Goal: Feedback & Contribution: Submit feedback/report problem

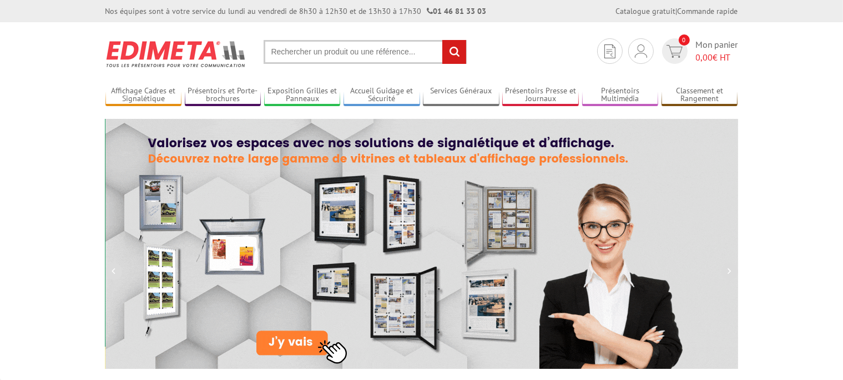
click at [287, 51] on input "text" at bounding box center [365, 52] width 203 height 24
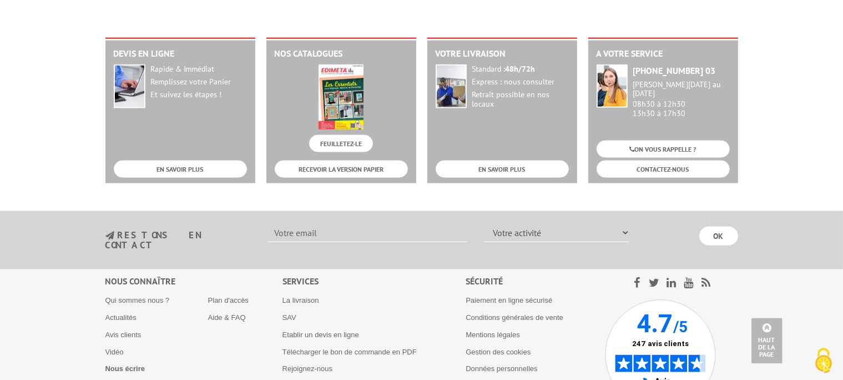
scroll to position [1505, 0]
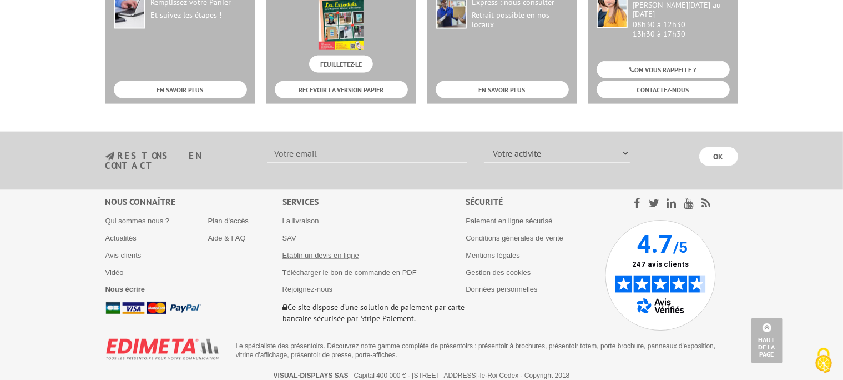
click at [312, 251] on link "Etablir un devis en ligne" at bounding box center [320, 255] width 77 height 8
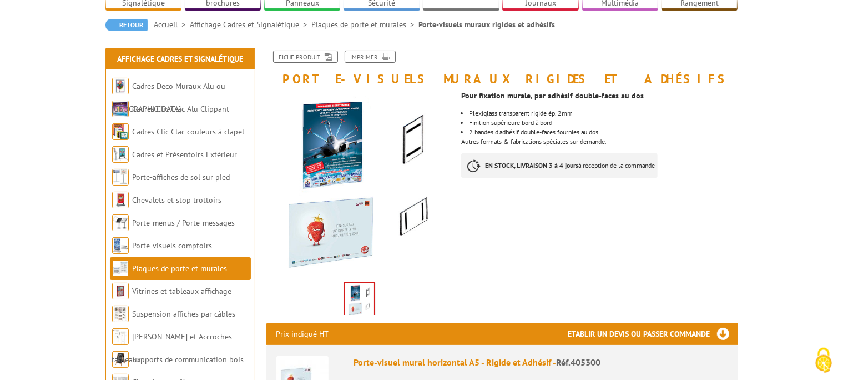
scroll to position [206, 0]
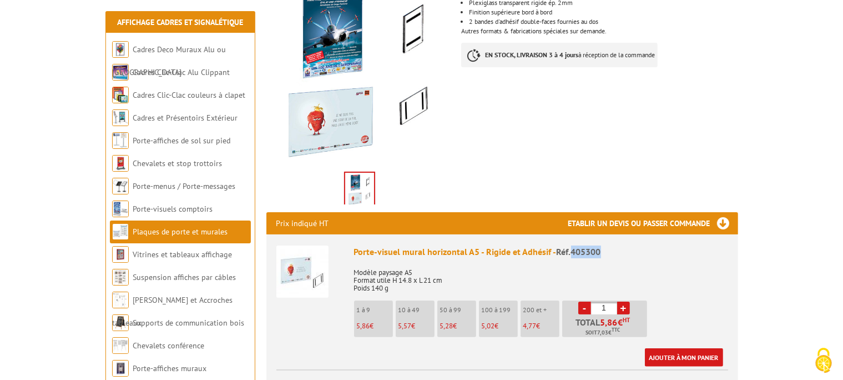
drag, startPoint x: 573, startPoint y: 254, endPoint x: 619, endPoint y: 258, distance: 46.2
click at [619, 258] on div "Porte-visuel mural horizontal A5 - Rigide et Adhésif - Réf.405300" at bounding box center [541, 251] width 374 height 13
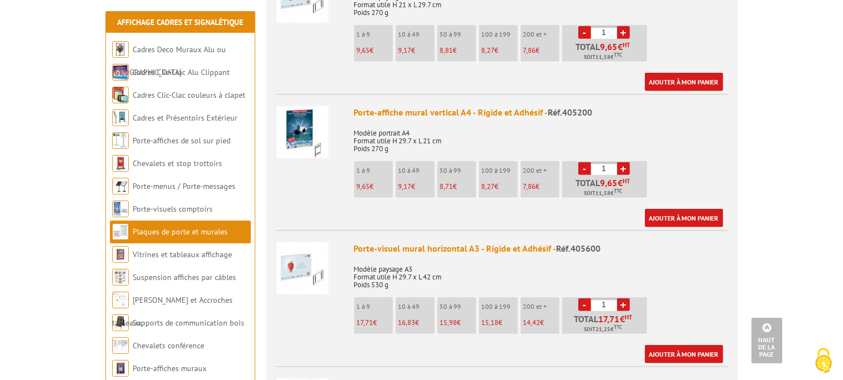
scroll to position [757, 0]
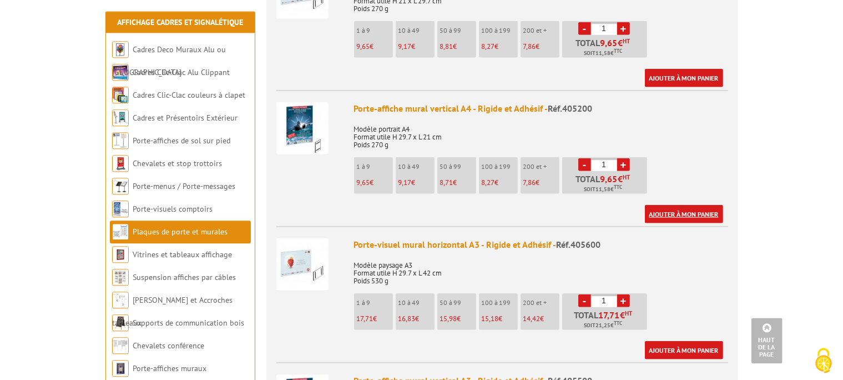
click at [684, 213] on link "Ajouter à mon panier" at bounding box center [684, 213] width 78 height 18
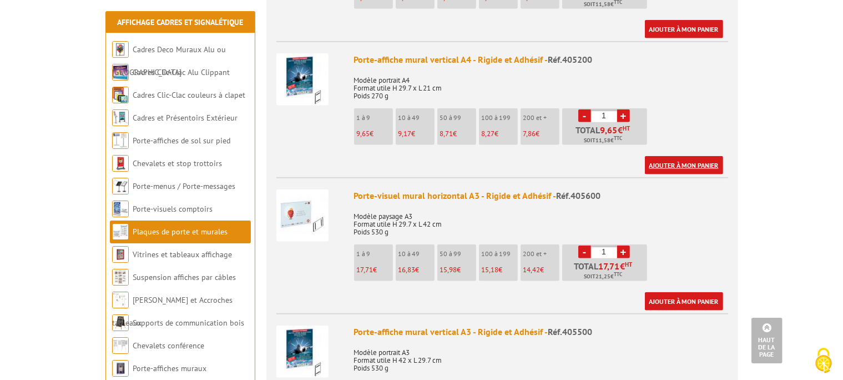
click at [680, 161] on link "Ajouter à mon panier" at bounding box center [684, 165] width 78 height 18
drag, startPoint x: 596, startPoint y: 58, endPoint x: 567, endPoint y: 57, distance: 29.5
click at [567, 57] on div "Porte-affiche mural vertical A4 - Rigide et Adhésif - Réf.405200" at bounding box center [541, 59] width 374 height 13
copy span "405200"
drag, startPoint x: 612, startPoint y: 198, endPoint x: 574, endPoint y: 196, distance: 37.8
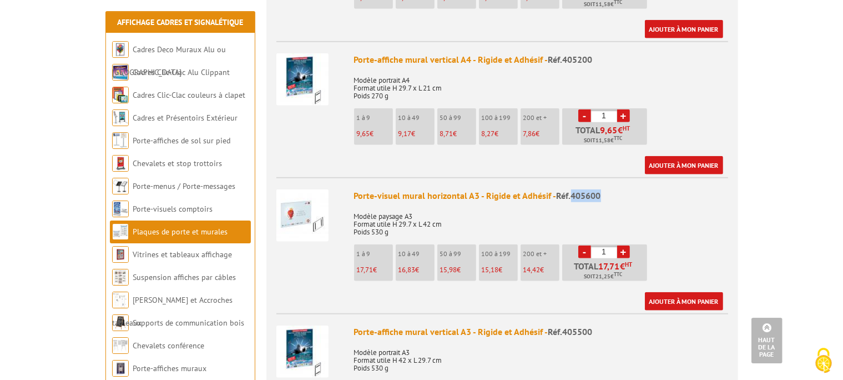
click at [574, 196] on div "Porte-visuel mural horizontal A3 - Rigide et Adhésif - Réf.405600" at bounding box center [541, 195] width 374 height 13
copy span "405600"
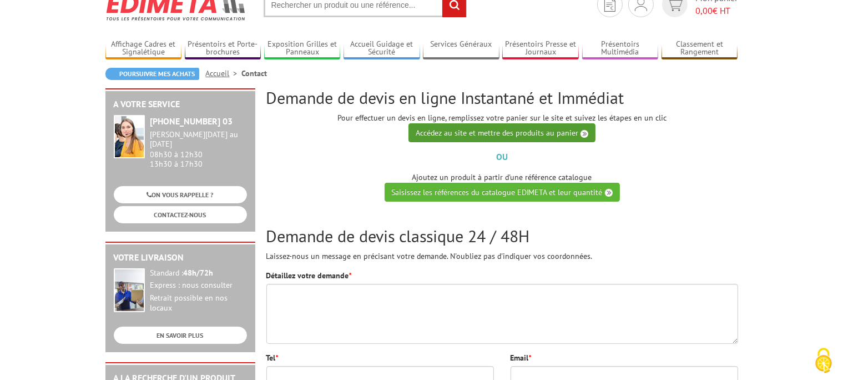
scroll to position [64, 0]
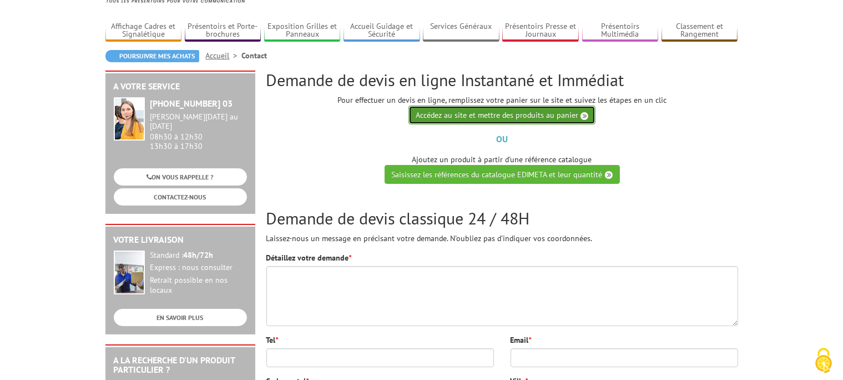
click at [492, 121] on link "Accédez au site et mettre des produits au panier" at bounding box center [501, 114] width 187 height 19
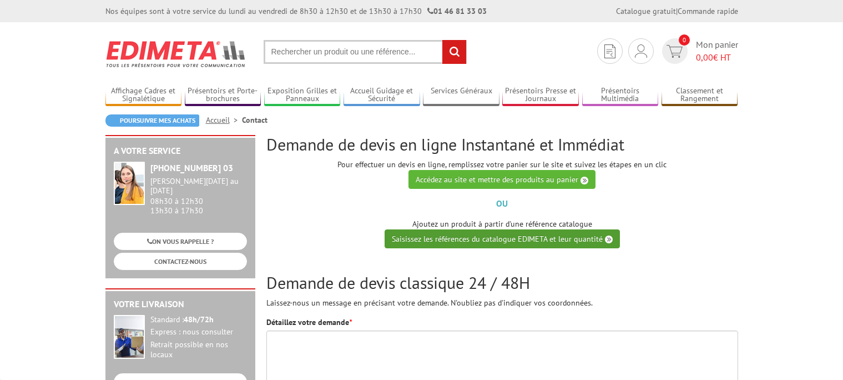
scroll to position [64, 0]
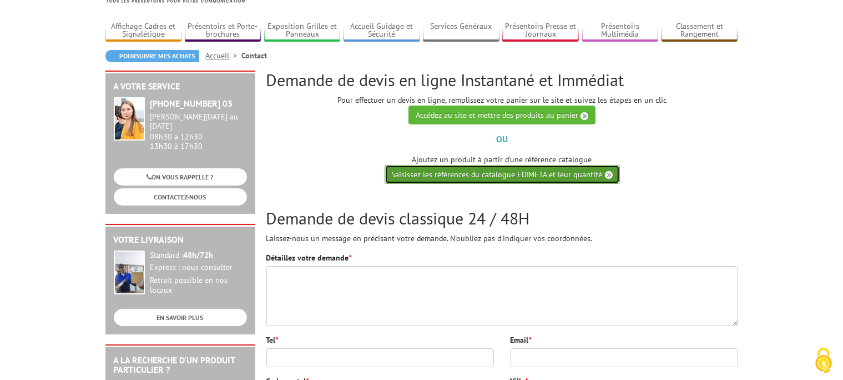
click at [456, 174] on link "Saisissez les références du catalogue EDIMETA et leur quantité" at bounding box center [502, 174] width 235 height 19
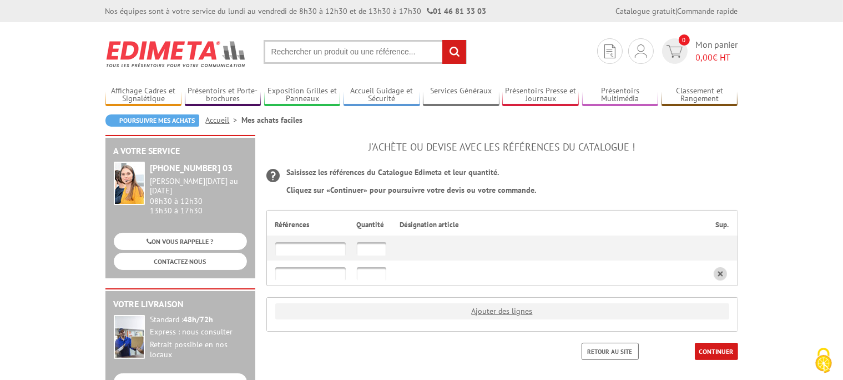
click at [304, 251] on input "text" at bounding box center [310, 248] width 70 height 13
paste input "405200"
type input "405200"
click at [371, 247] on input "text" at bounding box center [371, 248] width 29 height 13
type input "A"
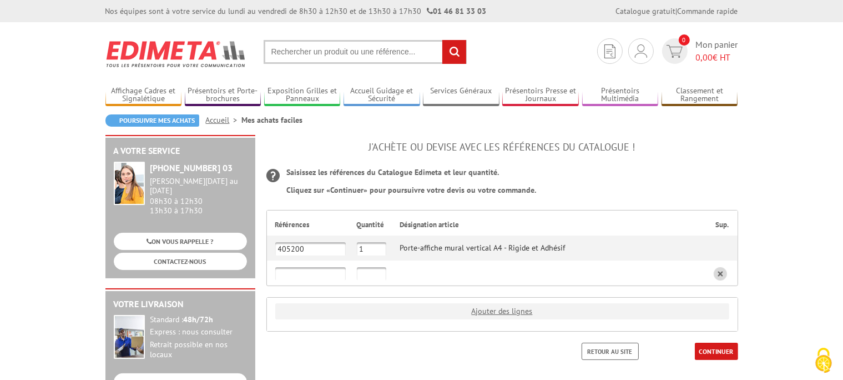
type input "1"
click at [320, 276] on input "text" at bounding box center [310, 273] width 70 height 13
paste input "405600"
type input "405600"
click at [372, 274] on input "text" at bounding box center [371, 273] width 29 height 13
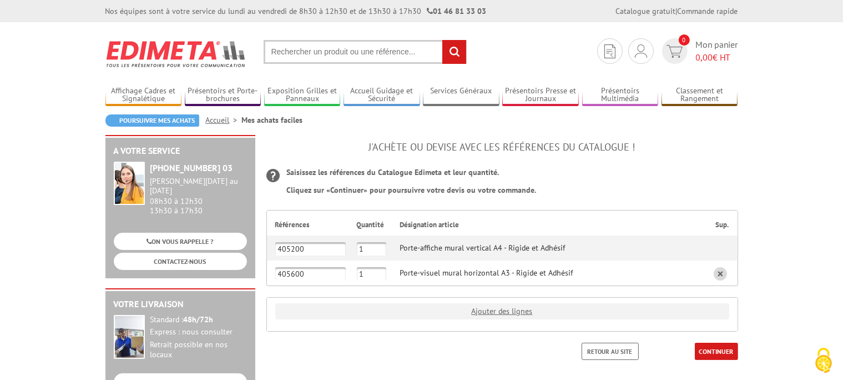
type input "1"
click at [322, 290] on div "J'achète ou devise avec les références du catalogue ! Saisissez les références …" at bounding box center [502, 259] width 483 height 248
click at [367, 247] on input "1" at bounding box center [371, 248] width 29 height 13
type input "2"
click at [488, 311] on link "Ajouter des lignes" at bounding box center [502, 311] width 454 height 16
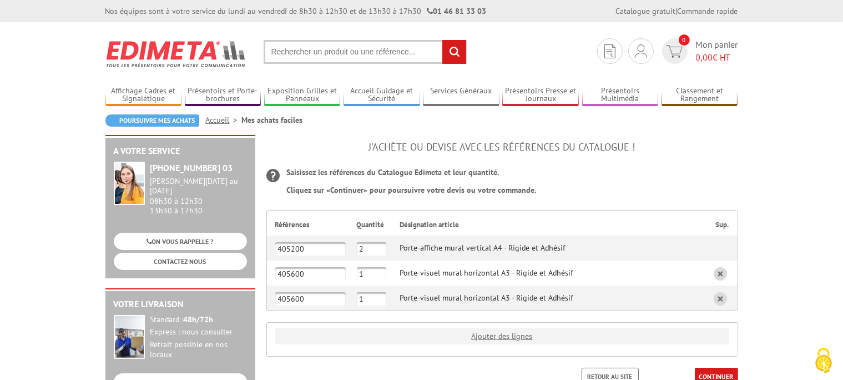
drag, startPoint x: 321, startPoint y: 298, endPoint x: 228, endPoint y: 299, distance: 92.7
click at [275, 299] on input "405600" at bounding box center [310, 298] width 70 height 13
paste input "23"
type input "402300"
click at [511, 336] on link "Ajouter des lignes" at bounding box center [502, 336] width 454 height 16
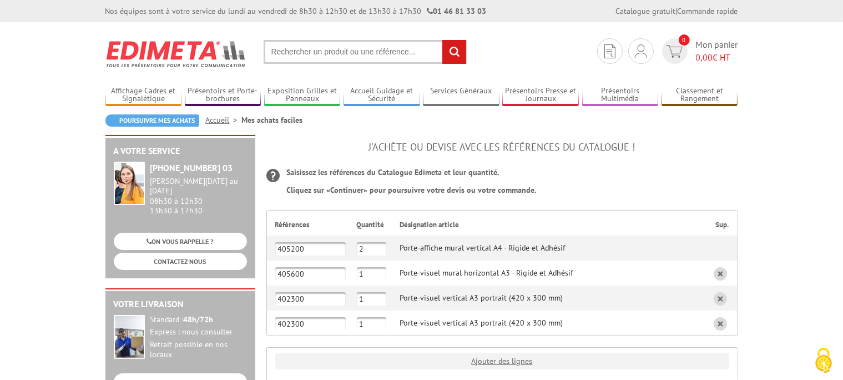
click at [289, 323] on input "402300" at bounding box center [310, 323] width 70 height 13
type input "403300"
click at [614, 354] on link "Ajouter des lignes" at bounding box center [502, 361] width 454 height 16
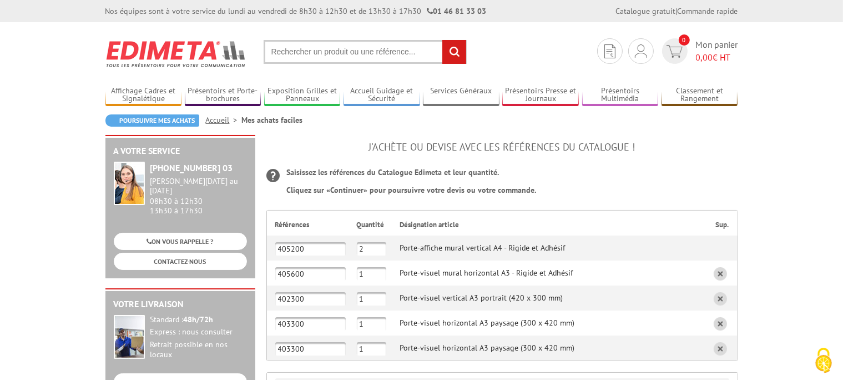
scroll to position [203, 0]
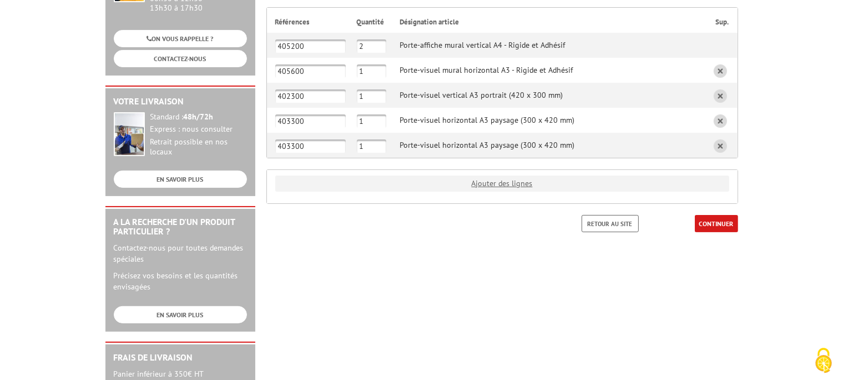
click at [720, 145] on link at bounding box center [720, 145] width 13 height 13
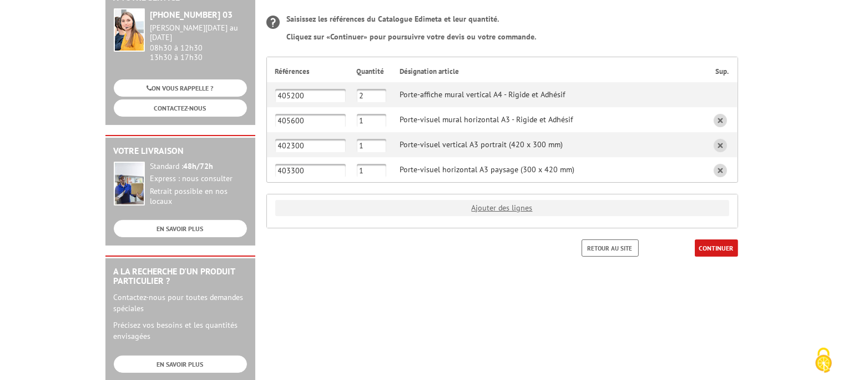
scroll to position [152, 0]
click at [705, 249] on link "CONTINUER" at bounding box center [716, 248] width 43 height 17
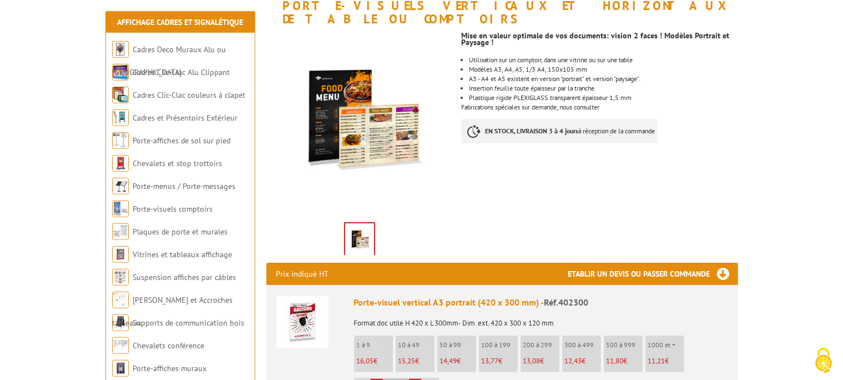
scroll to position [304, 0]
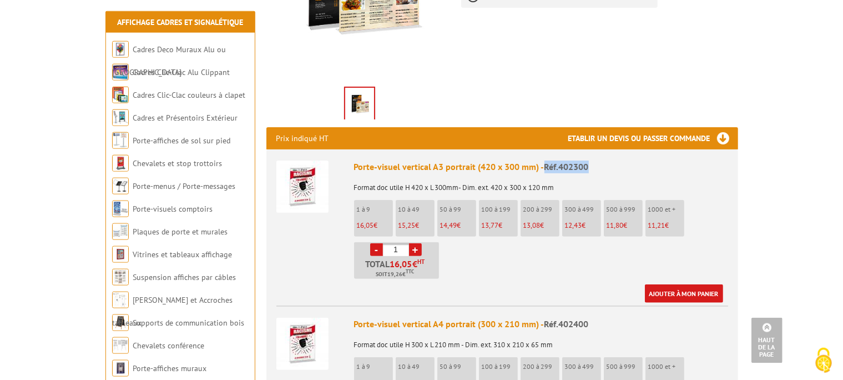
drag, startPoint x: 548, startPoint y: 150, endPoint x: 598, endPoint y: 148, distance: 50.6
click at [598, 160] on div "Porte-visuel vertical A3 portrait (420 x 300 mm) - Réf.402300" at bounding box center [541, 166] width 374 height 13
drag, startPoint x: 591, startPoint y: 153, endPoint x: 562, endPoint y: 152, distance: 28.9
click at [562, 160] on div "Porte-visuel vertical A3 portrait (420 x 300 mm) - Réf.402300" at bounding box center [541, 166] width 374 height 13
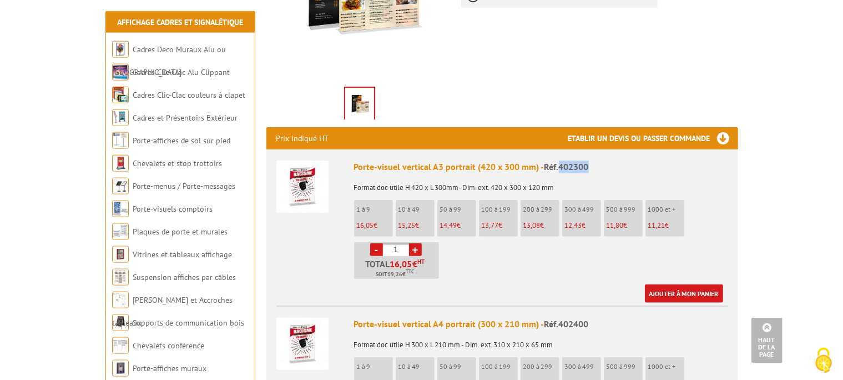
copy span "402300"
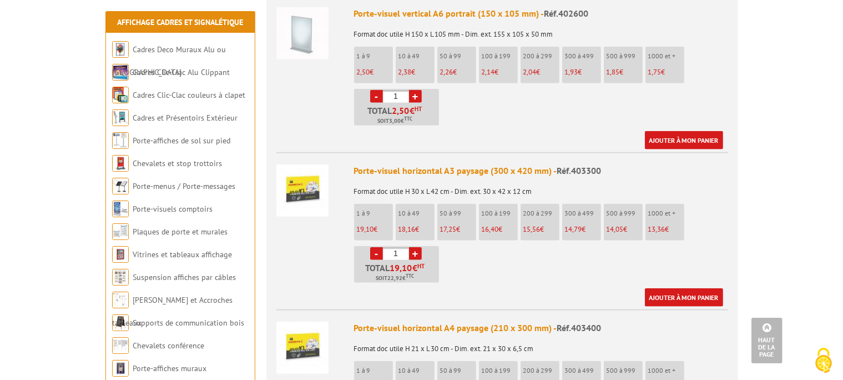
scroll to position [1086, 0]
drag, startPoint x: 604, startPoint y: 154, endPoint x: 572, endPoint y: 156, distance: 31.7
click at [572, 164] on div "Porte-visuel horizontal A3 paysage (300 x 420 mm) - Réf.403300" at bounding box center [541, 170] width 374 height 13
copy span "403300"
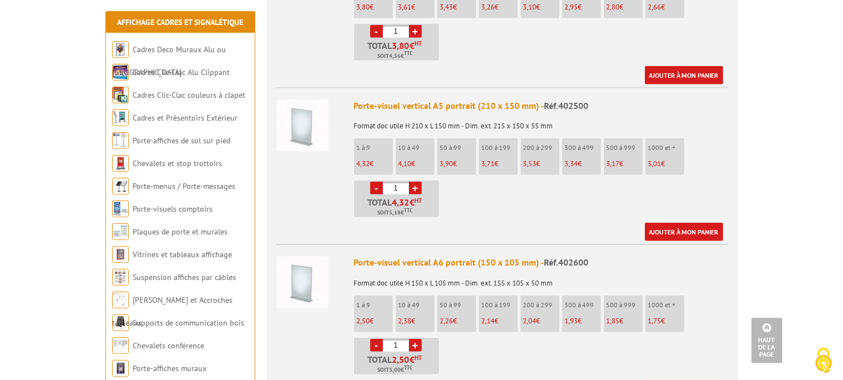
scroll to position [837, 0]
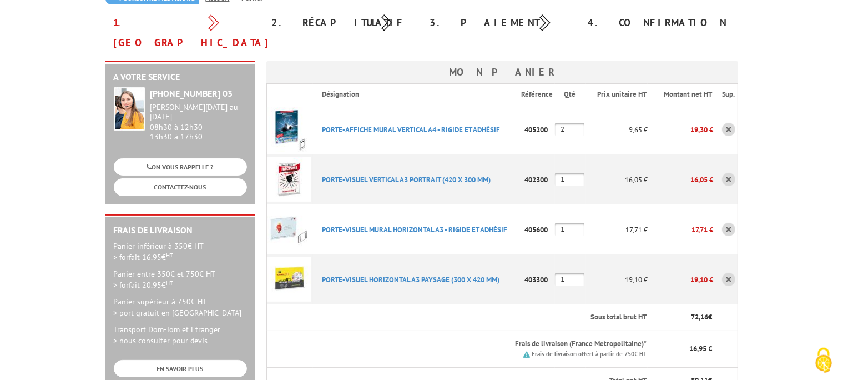
scroll to position [137, 0]
click at [569, 223] on input "1" at bounding box center [569, 229] width 29 height 13
type input "2"
click at [417, 331] on th "Frais de livraison (France Metropolitaine)* Frais de livraison offert à partir …" at bounding box center [480, 349] width 335 height 37
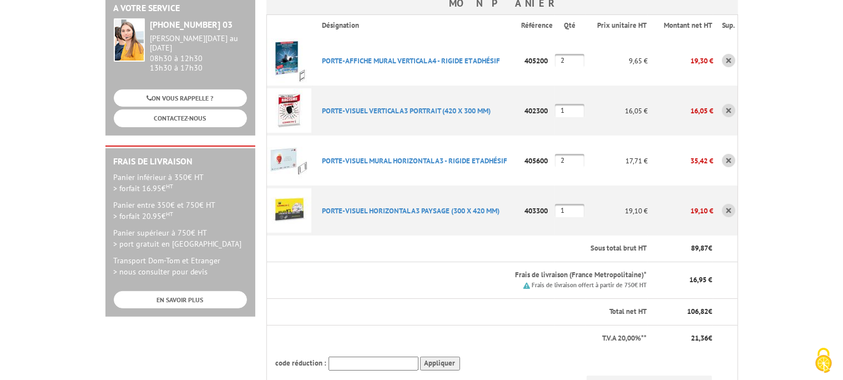
scroll to position [206, 0]
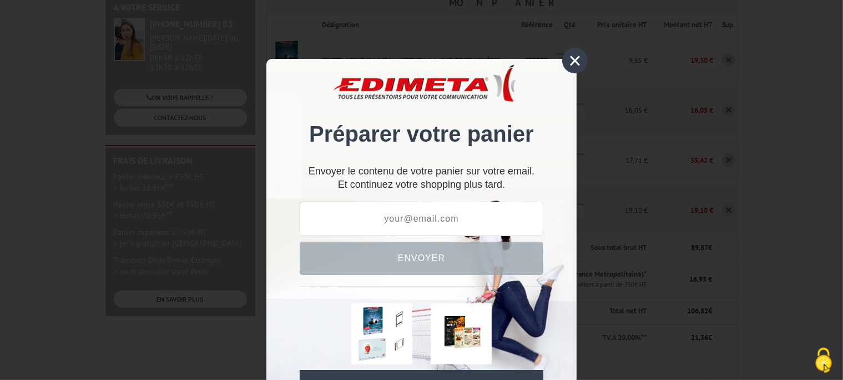
click at [574, 66] on div "×" at bounding box center [575, 61] width 26 height 26
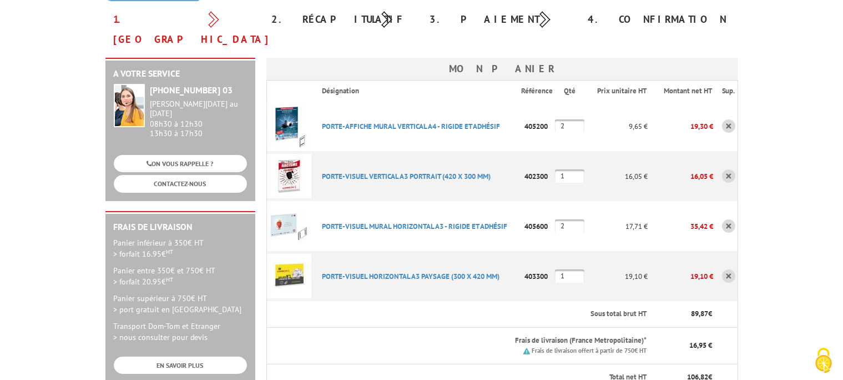
scroll to position [138, 0]
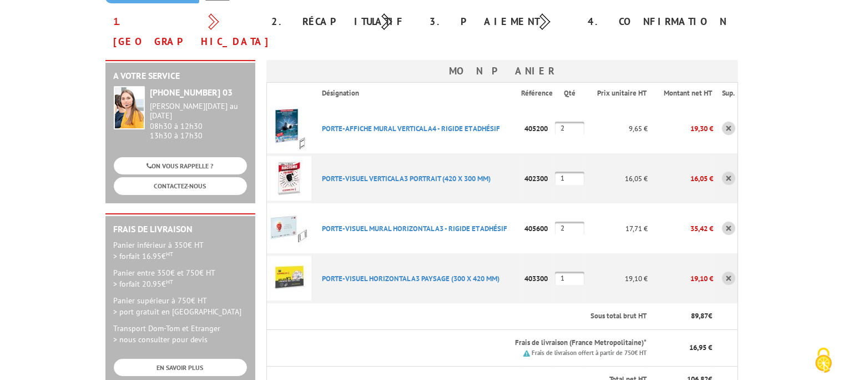
click at [573, 171] on input "1" at bounding box center [569, 177] width 29 height 13
type input "2"
type input "1"
click at [564, 221] on input "2" at bounding box center [569, 227] width 29 height 13
click at [574, 221] on input "2" at bounding box center [569, 227] width 29 height 13
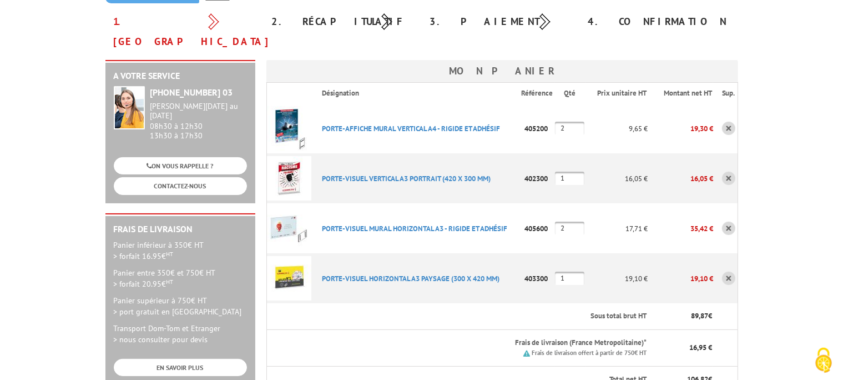
click at [573, 271] on input "1" at bounding box center [569, 277] width 29 height 13
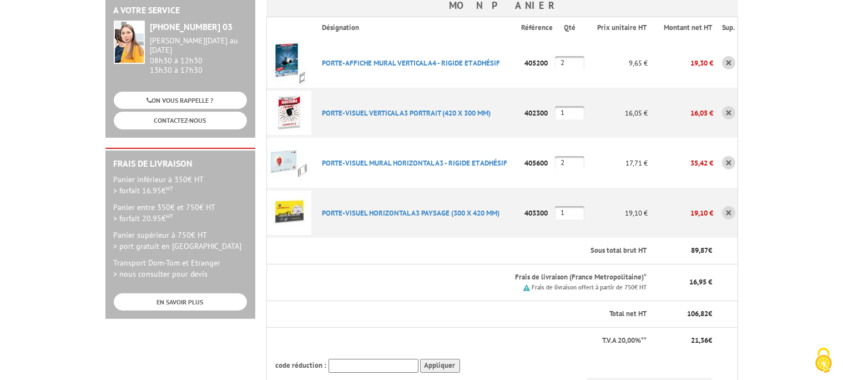
scroll to position [160, 0]
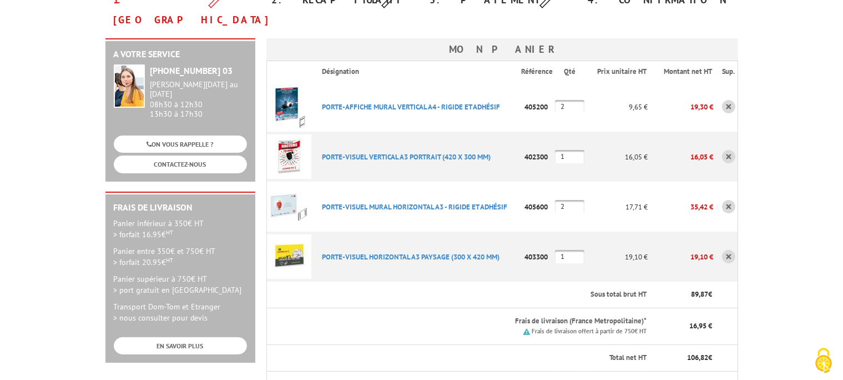
click at [565, 150] on input "1" at bounding box center [569, 156] width 29 height 13
type input "2"
click at [569, 250] on input "1" at bounding box center [569, 256] width 29 height 13
type input "2"
click at [386, 307] on th "Frais de livraison (France Metropolitaine)* Frais de livraison offert à partir …" at bounding box center [480, 325] width 335 height 37
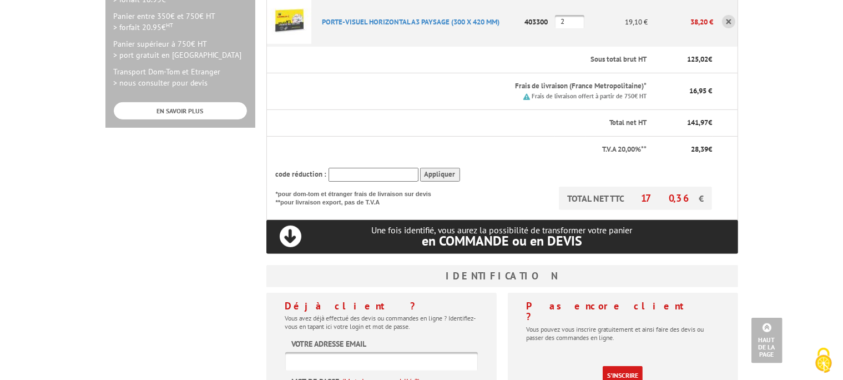
scroll to position [456, 0]
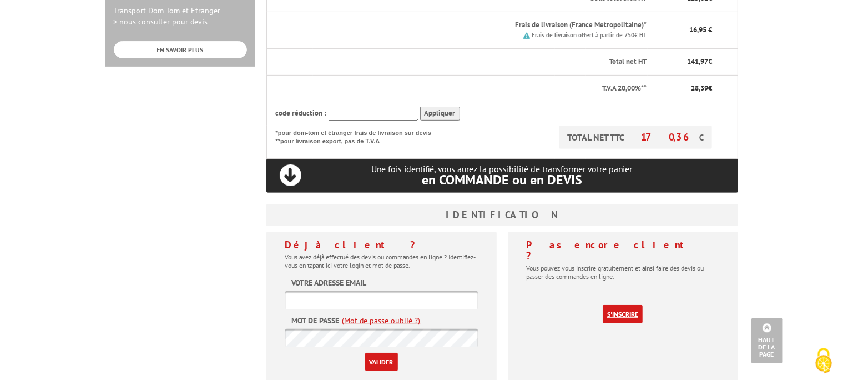
click at [631, 305] on link "S'inscrire" at bounding box center [623, 314] width 40 height 18
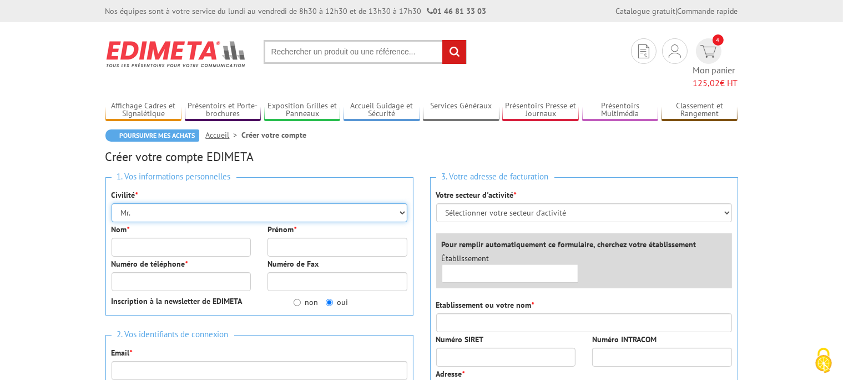
click at [112, 203] on select "Mr. Mme. Mlle." at bounding box center [260, 212] width 296 height 19
select select "Mme."
click option "Mme." at bounding box center [0, 0] width 0 height 0
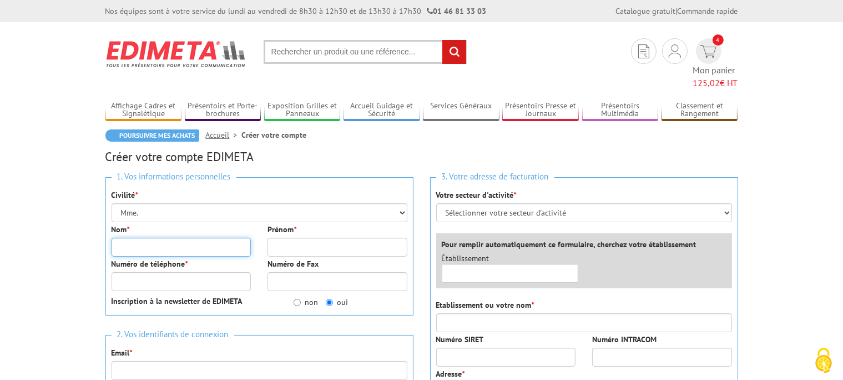
click at [142, 238] on input "Nom *" at bounding box center [182, 247] width 140 height 19
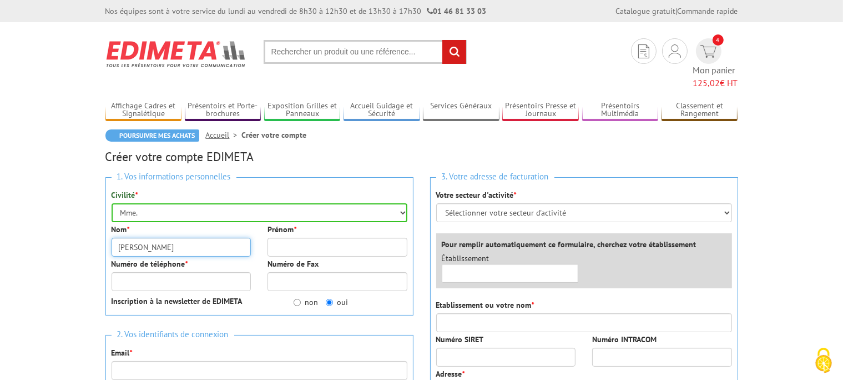
type input "[PERSON_NAME]"
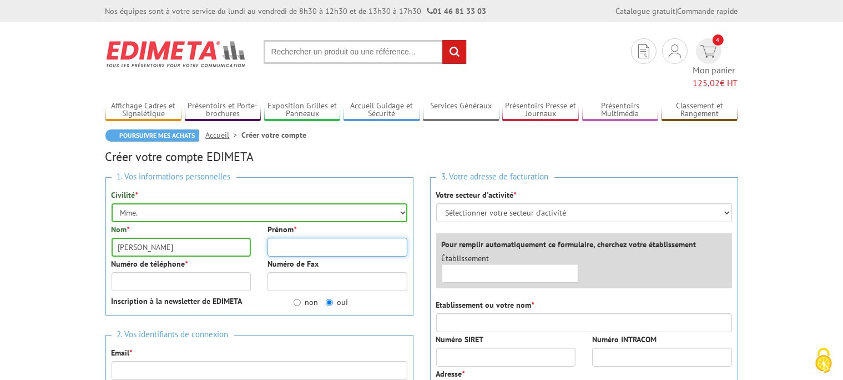
click at [282, 238] on input "Prénom *" at bounding box center [337, 247] width 140 height 19
type input "[PERSON_NAME]"
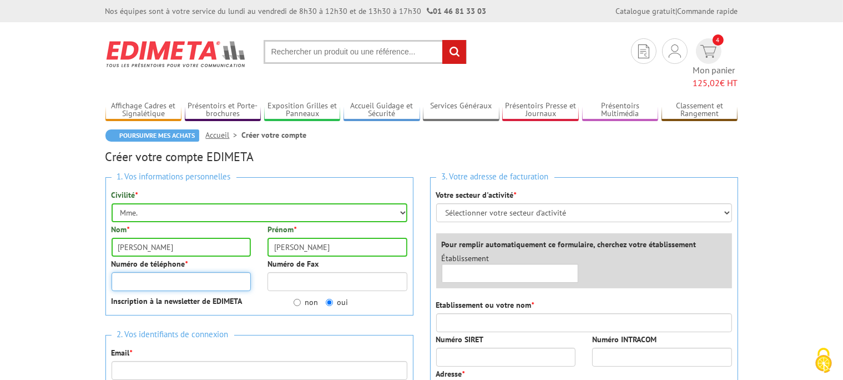
click at [199, 272] on input "Numéro de téléphone *" at bounding box center [182, 281] width 140 height 19
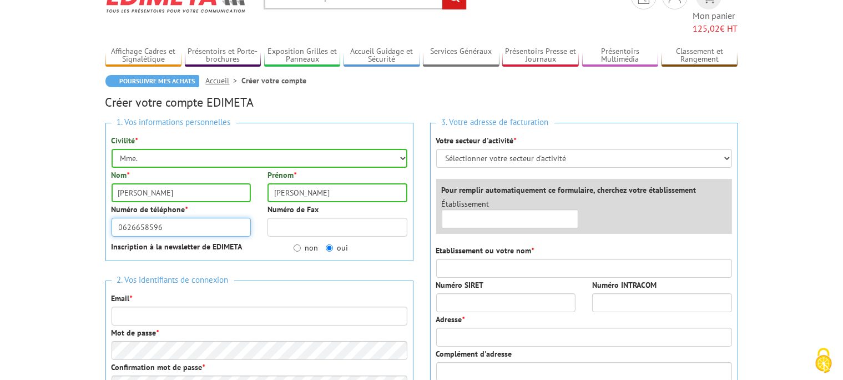
type input "0626658596"
click at [300, 244] on input "non" at bounding box center [297, 247] width 7 height 7
radio input "true"
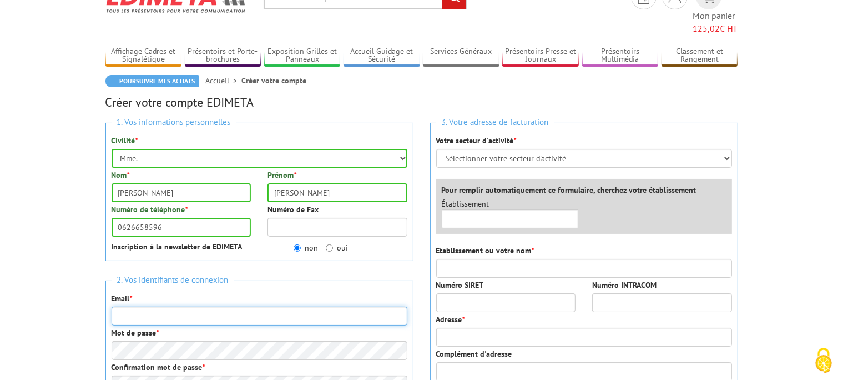
click at [158, 306] on input "Email *" at bounding box center [260, 315] width 296 height 19
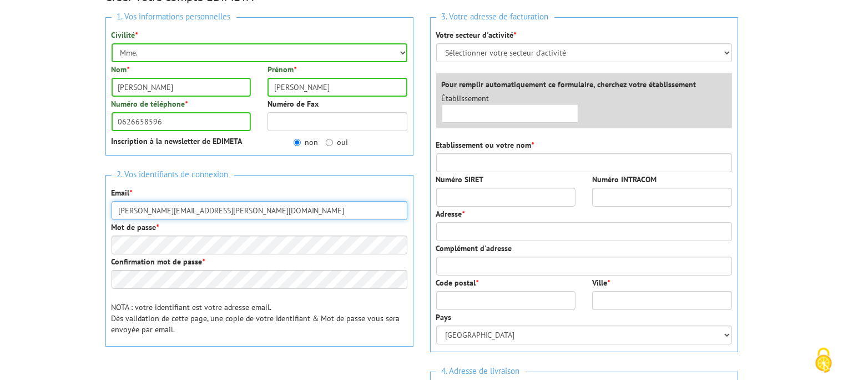
type input "[PERSON_NAME][EMAIL_ADDRESS][PERSON_NAME][DOMAIN_NAME]"
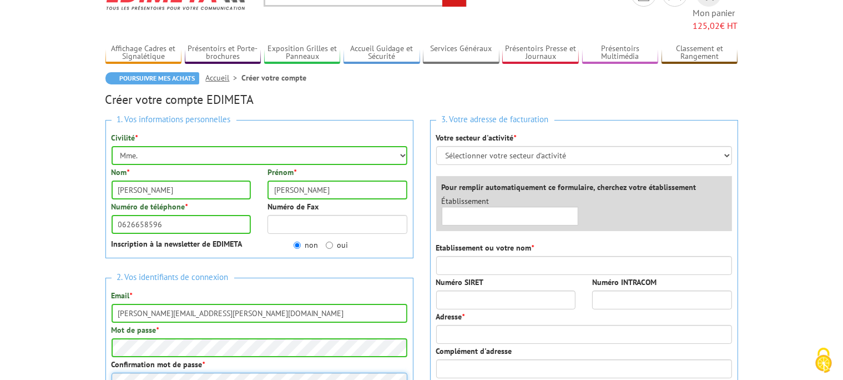
scroll to position [58, 0]
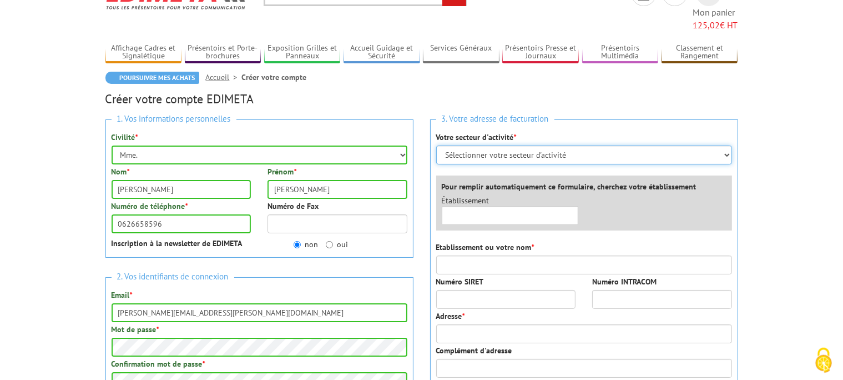
click at [436, 145] on select "Sélectionner votre secteur d'activité Administrations et collectivités Magasins…" at bounding box center [584, 154] width 296 height 19
select select "876"
click option "Administrations et collectivités" at bounding box center [0, 0] width 0 height 0
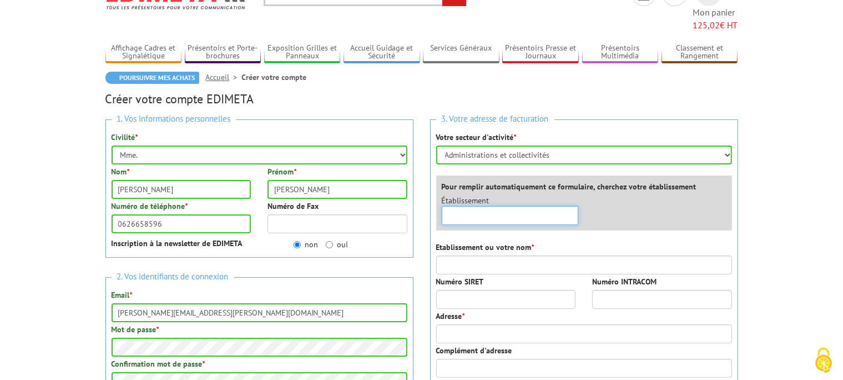
click at [466, 206] on input "text" at bounding box center [510, 215] width 137 height 19
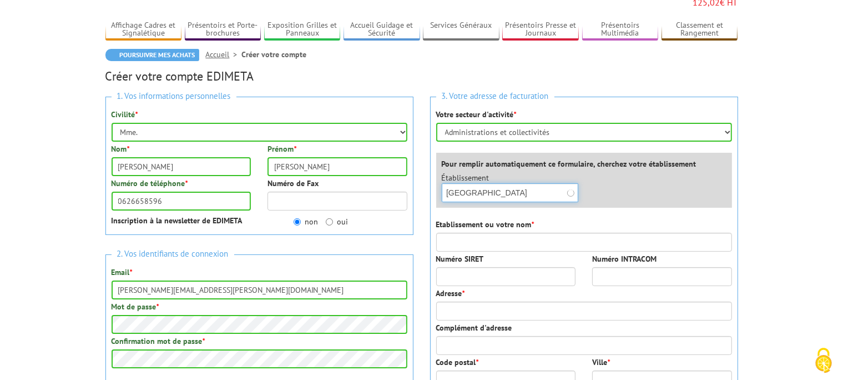
scroll to position [85, 0]
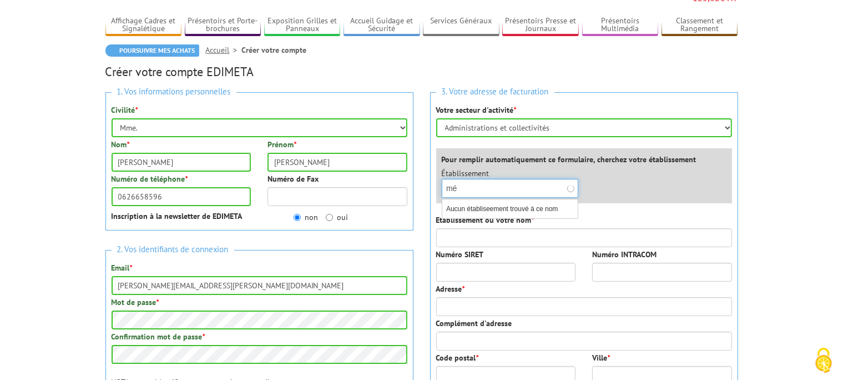
type input "m"
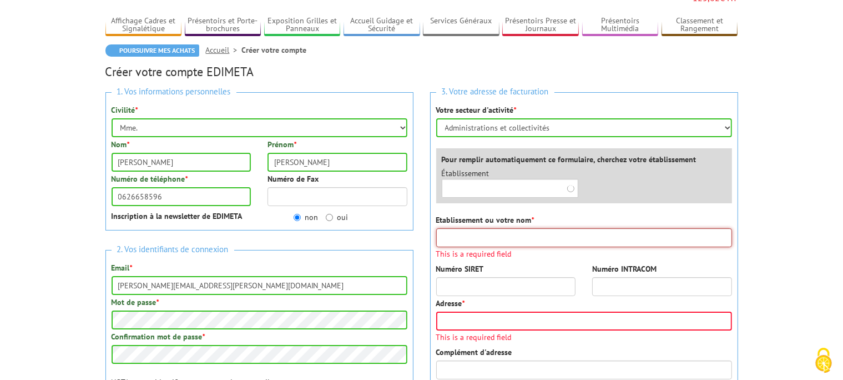
click at [476, 228] on input "Etablissement ou votre nom *" at bounding box center [584, 237] width 296 height 19
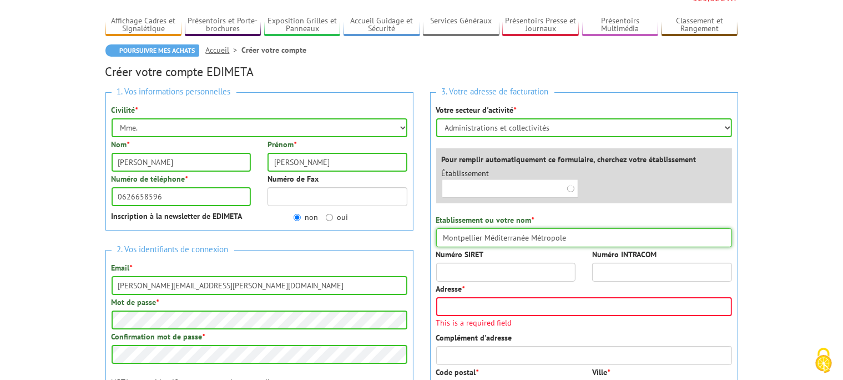
type input "Montpellier Méditerranée Métropole"
click at [457, 262] on input "Numéro SIRET" at bounding box center [506, 271] width 140 height 19
paste input "243 400 017 00"
type input "243 400 017 00"
click at [448, 297] on input "Adresse *" at bounding box center [584, 306] width 296 height 19
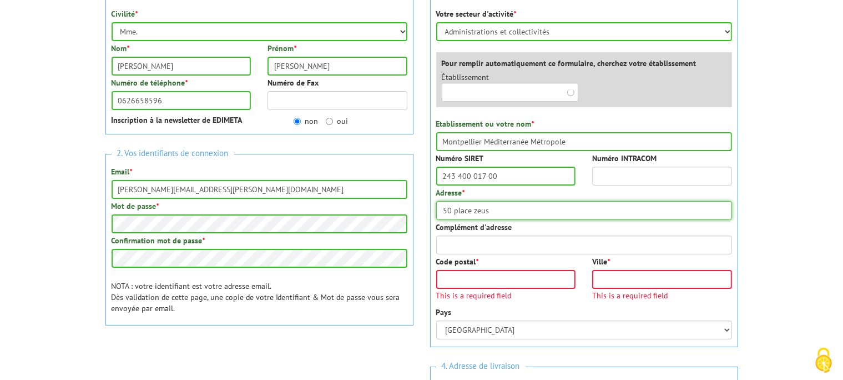
scroll to position [195, 0]
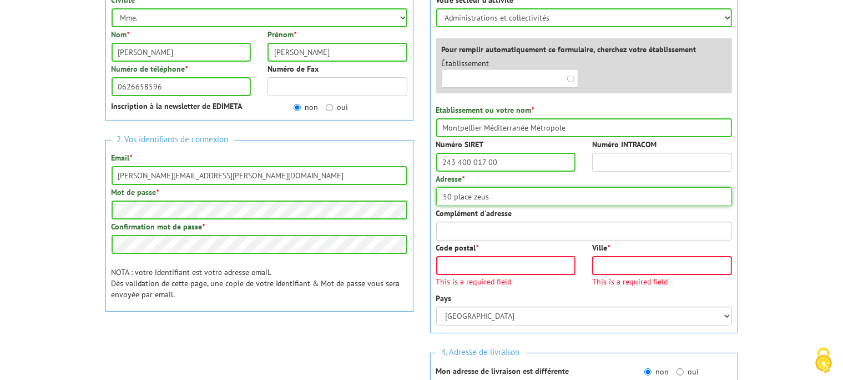
type input "50 place zeus"
click at [489, 256] on input "Code postal *" at bounding box center [506, 265] width 140 height 19
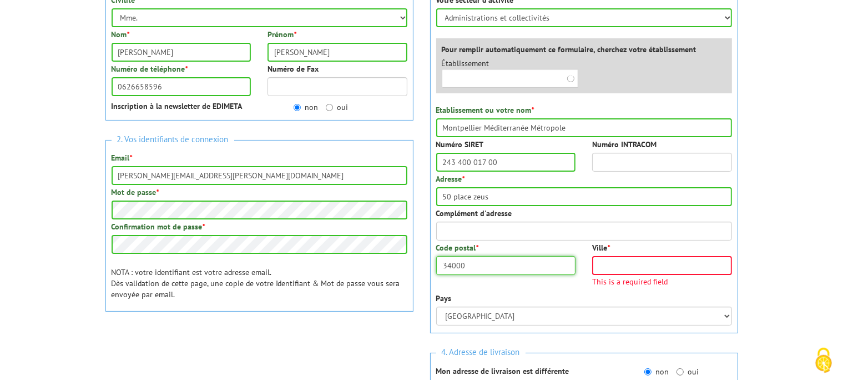
type input "34000"
click at [628, 256] on input "Ville *" at bounding box center [662, 265] width 140 height 19
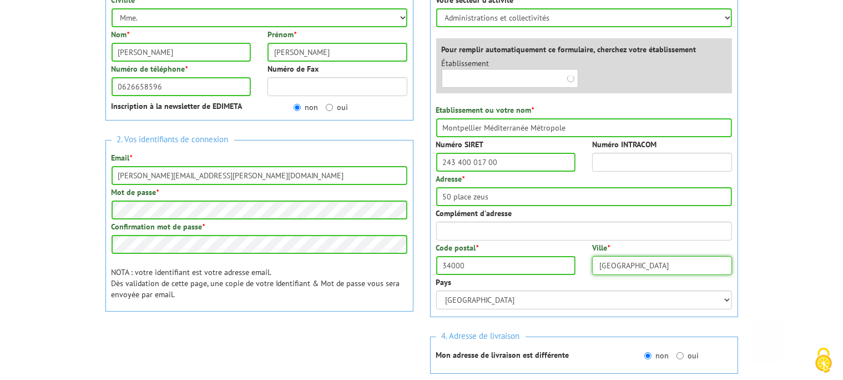
scroll to position [337, 0]
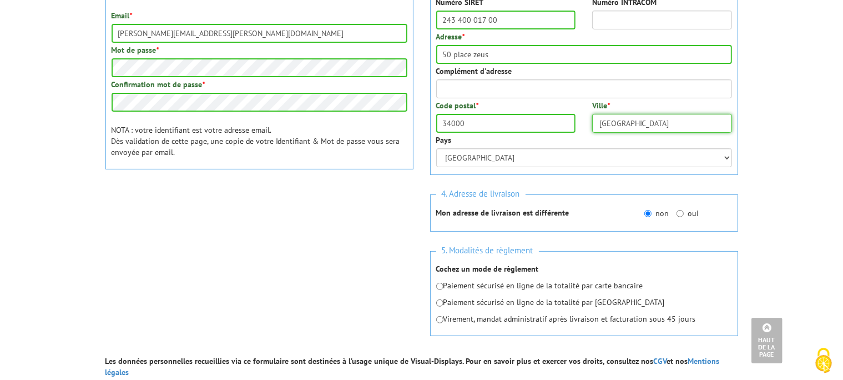
type input "montpellier"
click at [680, 210] on input "oui" at bounding box center [679, 213] width 7 height 7
radio input "true"
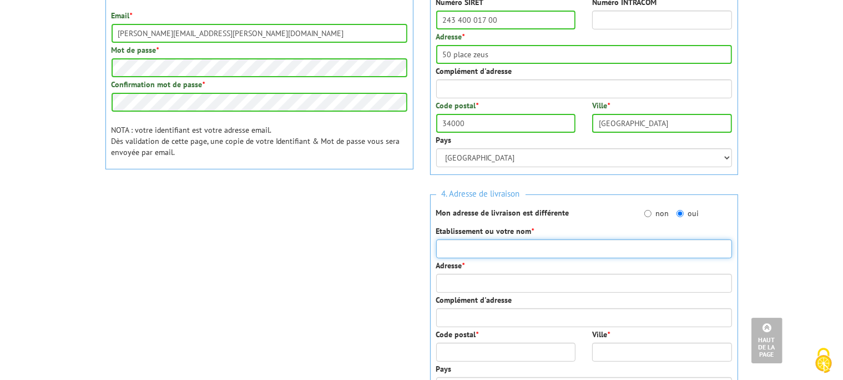
click at [516, 239] on input "Etablissement ou votre nom *" at bounding box center [584, 248] width 296 height 19
type input "Médiathèque centrale Emile Zola"
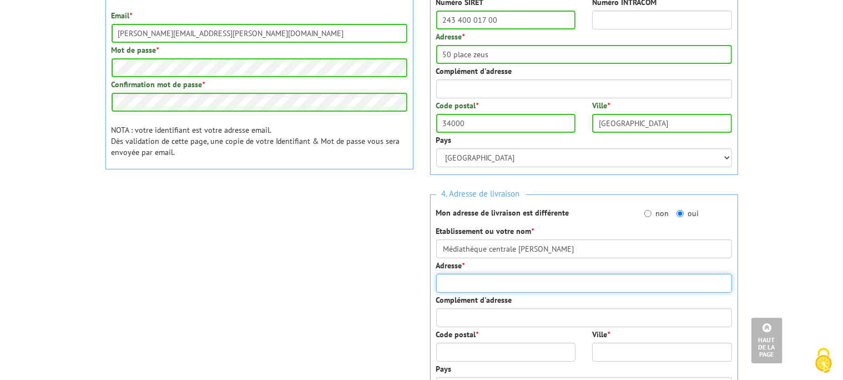
click at [490, 274] on input "Adresse *" at bounding box center [584, 283] width 296 height 19
type input "240 rue de l'acropole"
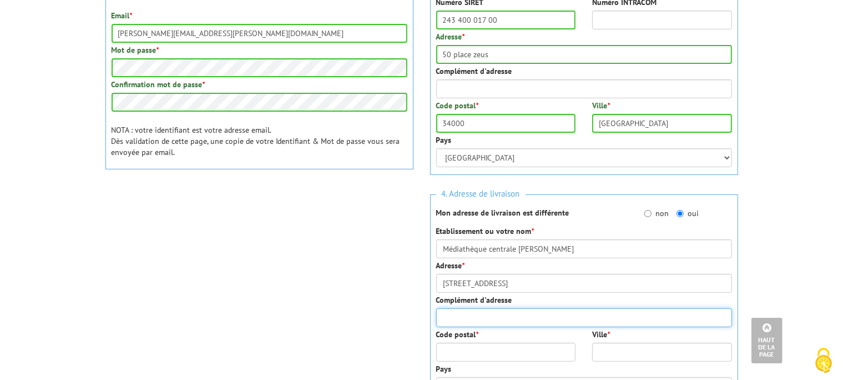
click at [465, 308] on input "Complément d'adresse" at bounding box center [584, 317] width 296 height 19
type input "à l'attention d'Hélène Hebenstreit Forum Actualité"
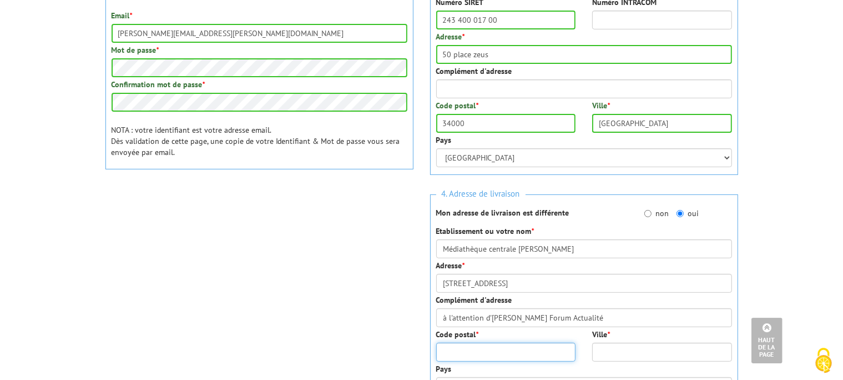
click at [455, 342] on input "Code postal *" at bounding box center [506, 351] width 140 height 19
type input "34000"
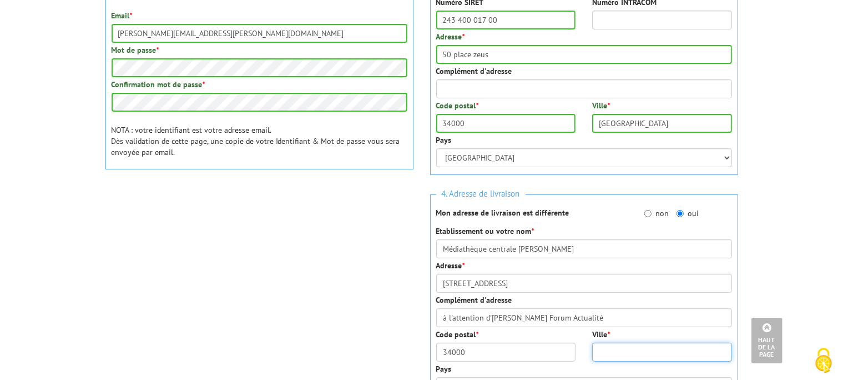
click at [609, 342] on input "Ville *" at bounding box center [662, 351] width 140 height 19
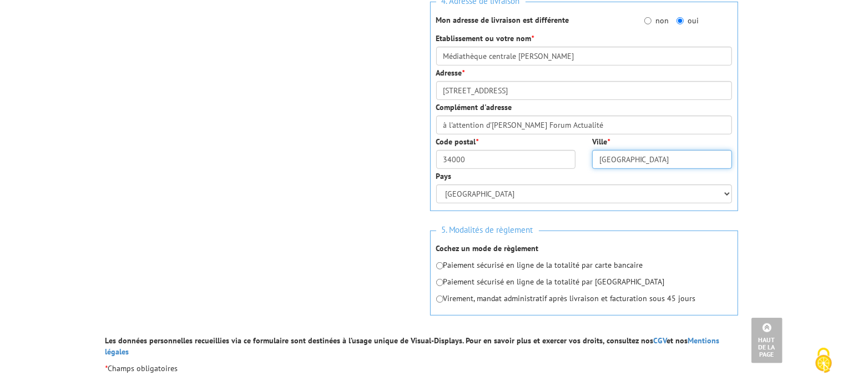
scroll to position [535, 0]
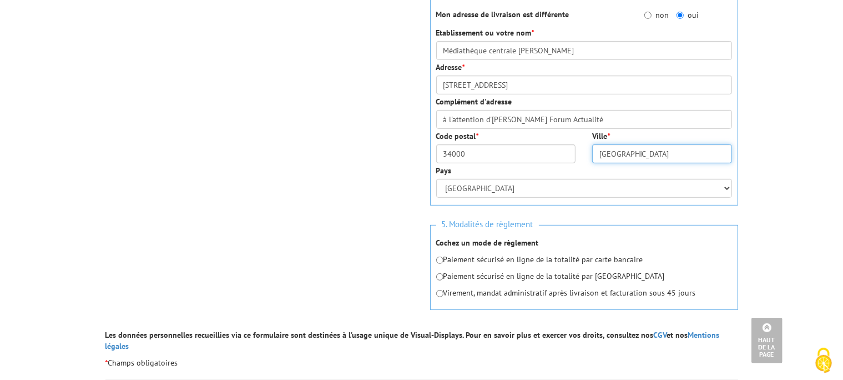
type input "montpellier"
click at [438, 290] on input "radio" at bounding box center [439, 293] width 7 height 7
radio input "true"
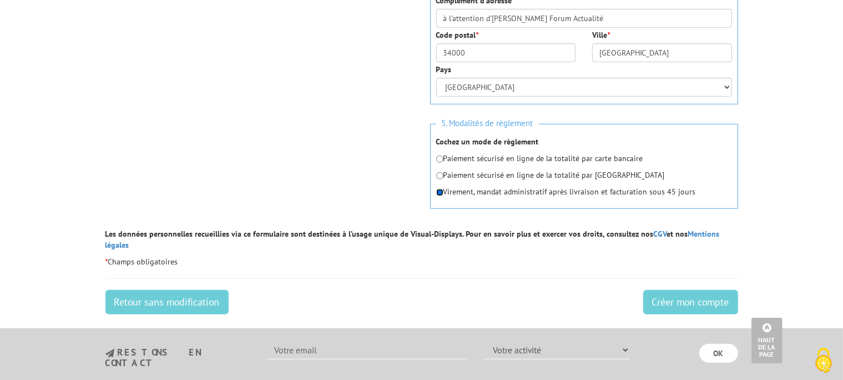
scroll to position [642, 0]
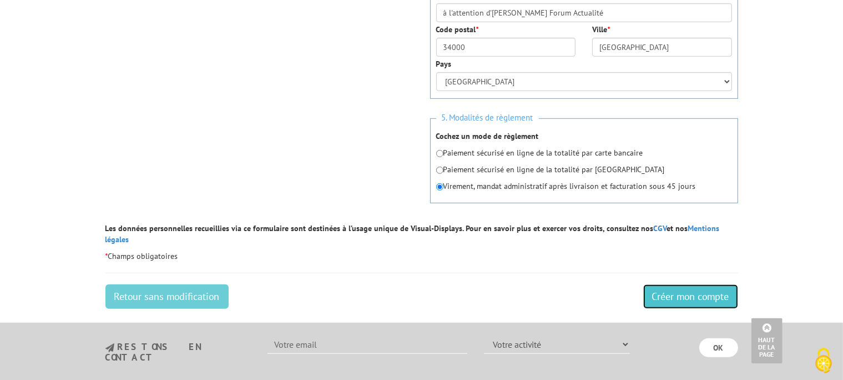
click at [672, 284] on input "Créer mon compte" at bounding box center [690, 296] width 95 height 24
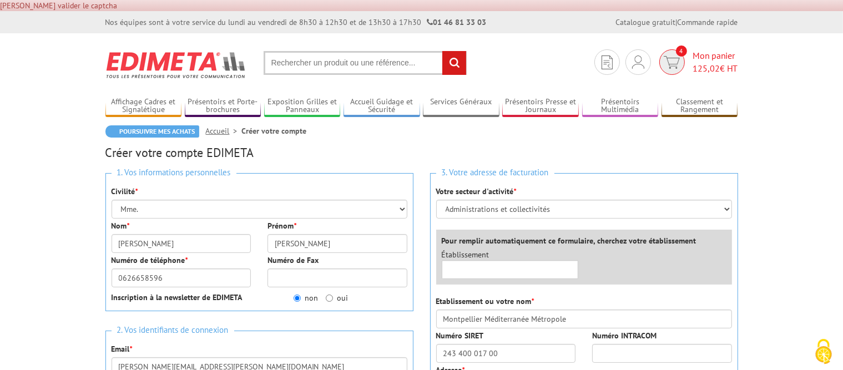
click at [695, 64] on span "125,02" at bounding box center [706, 68] width 27 height 11
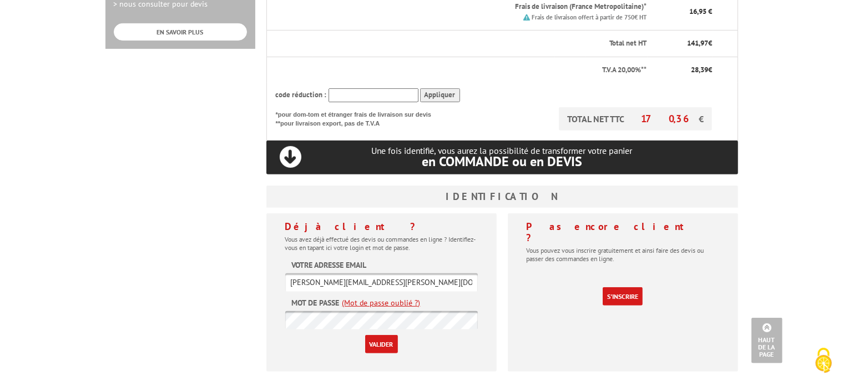
scroll to position [467, 0]
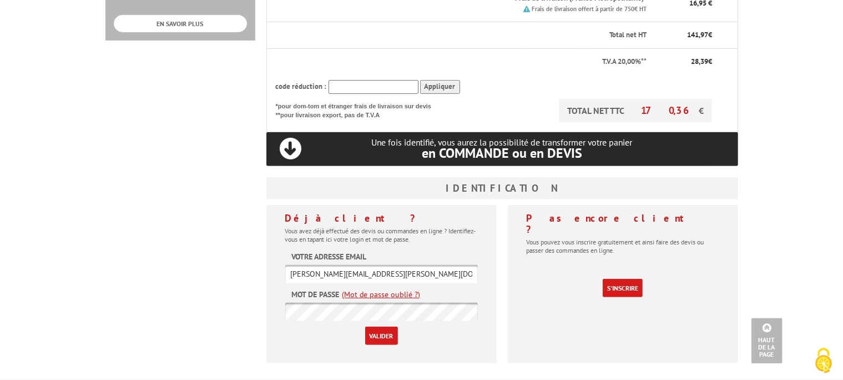
click at [381, 326] on input "Valider" at bounding box center [381, 335] width 33 height 18
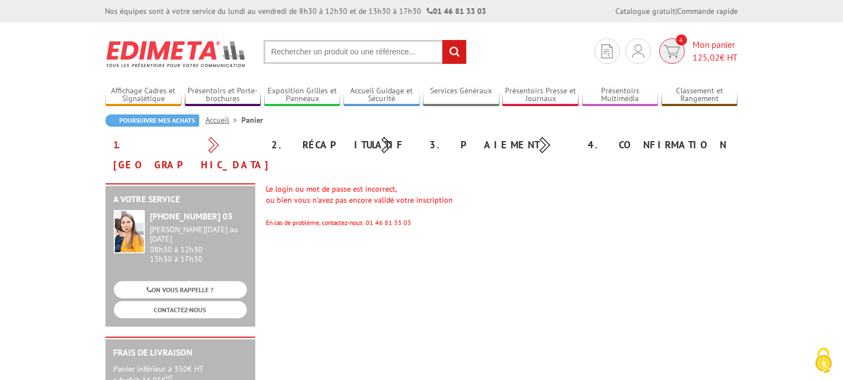
click at [695, 51] on span "125,02 € HT" at bounding box center [715, 57] width 45 height 13
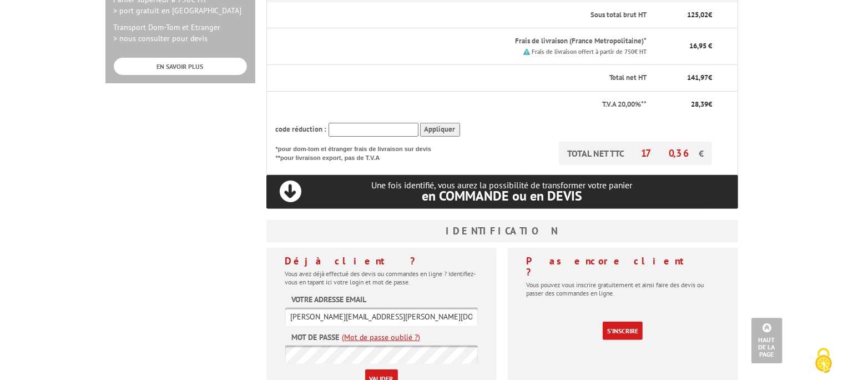
scroll to position [428, 0]
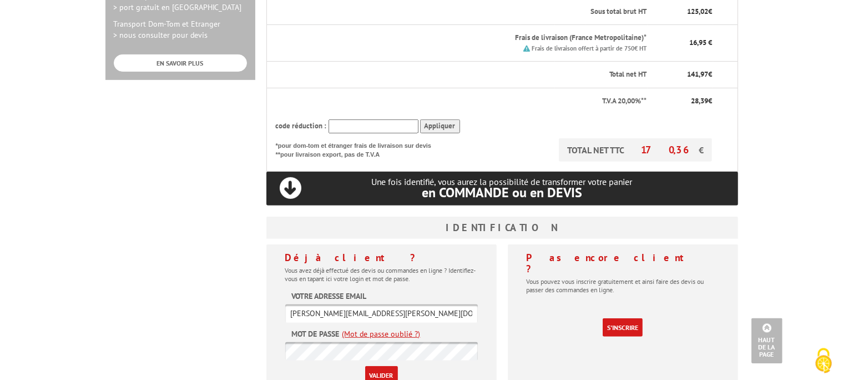
click at [378, 365] on input "Valider" at bounding box center [381, 374] width 33 height 18
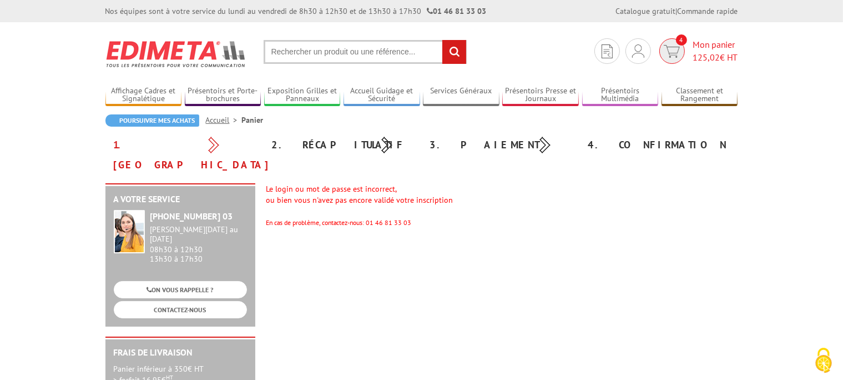
click at [701, 48] on span "Mon panier 125,02 € HT" at bounding box center [715, 51] width 45 height 26
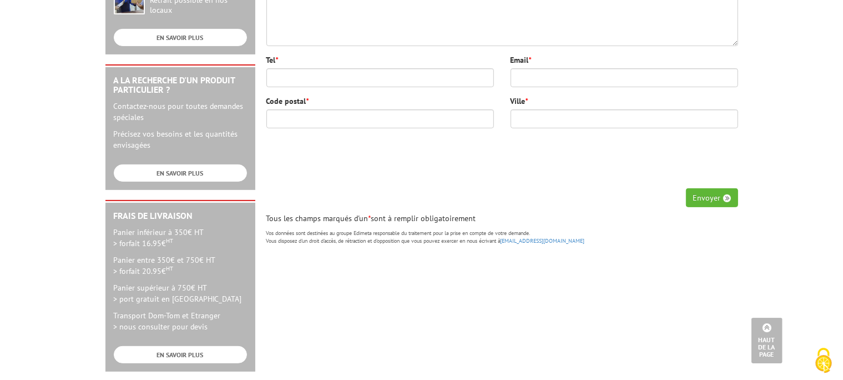
scroll to position [151, 0]
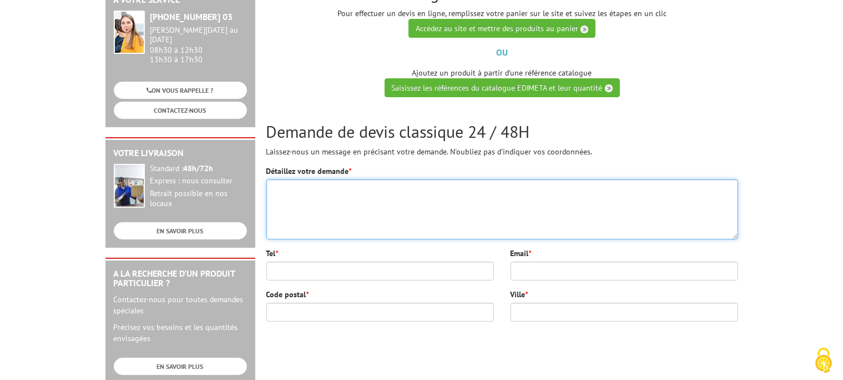
click at [305, 182] on textarea "Détaillez votre demande *" at bounding box center [502, 209] width 472 height 60
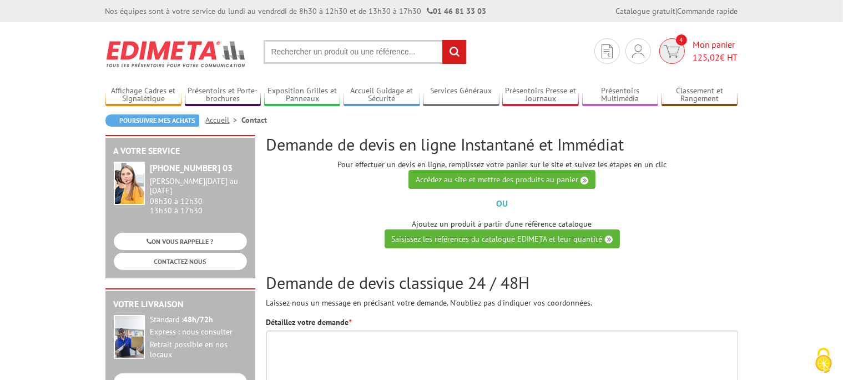
click at [703, 45] on span "Mon panier 125,02 € HT" at bounding box center [715, 51] width 45 height 26
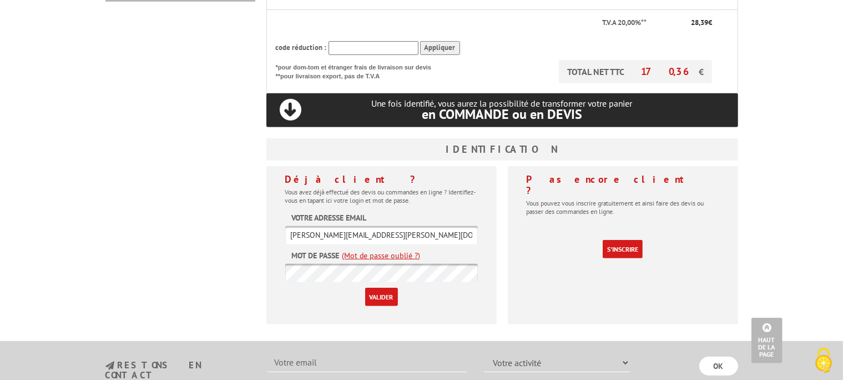
scroll to position [552, 0]
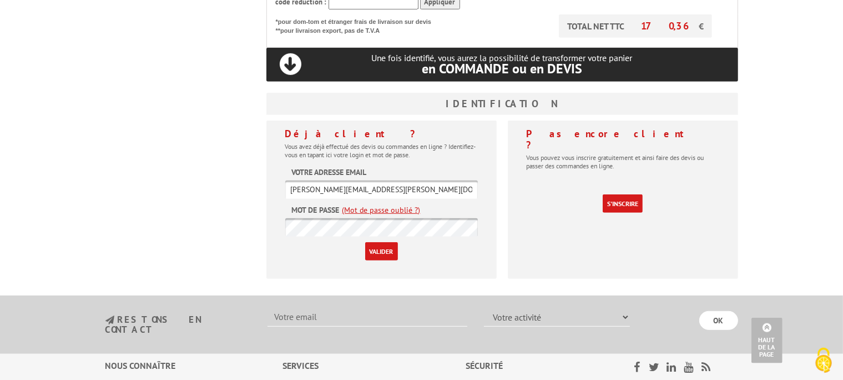
click at [380, 242] on input "Valider" at bounding box center [381, 251] width 33 height 18
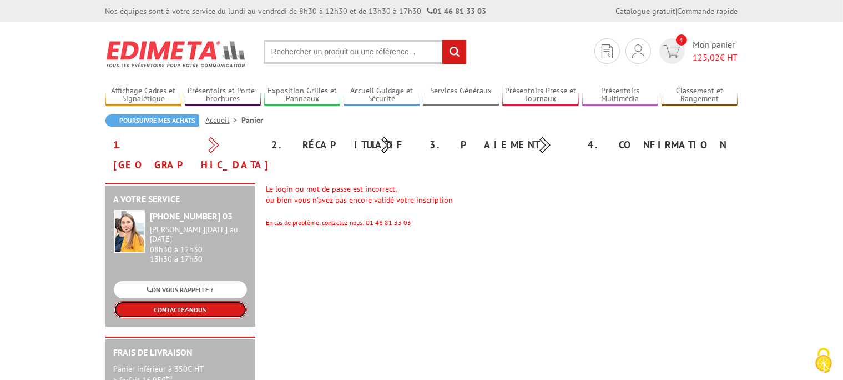
click at [186, 301] on link "CONTACTEZ-NOUS" at bounding box center [180, 309] width 133 height 17
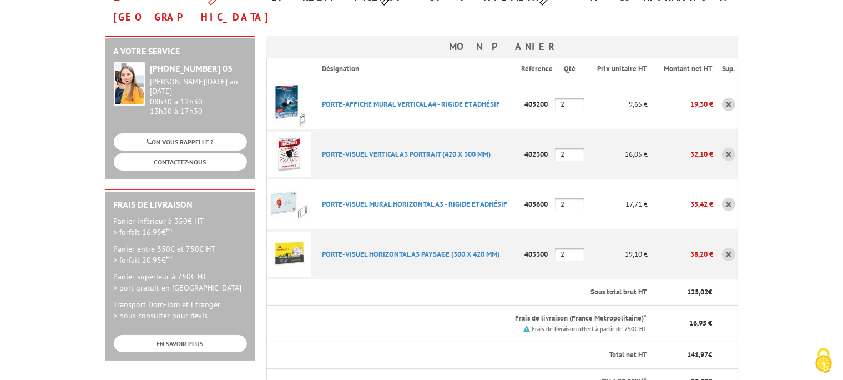
scroll to position [43, 0]
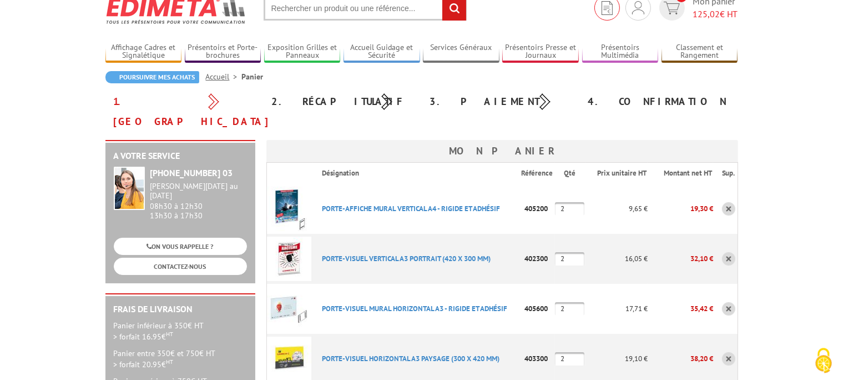
click at [605, 5] on img at bounding box center [607, 8] width 11 height 14
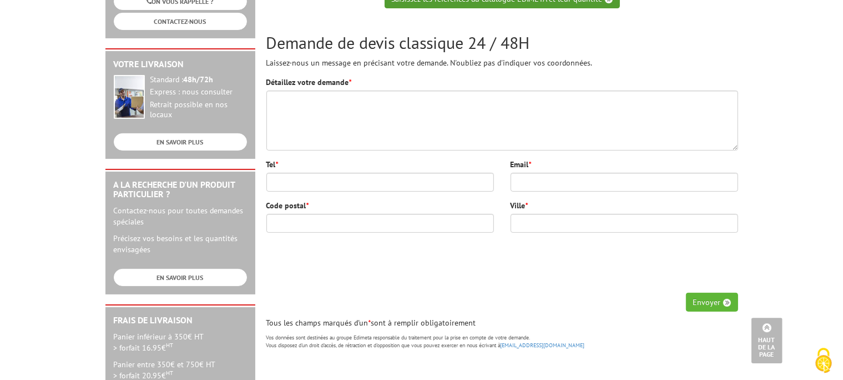
scroll to position [240, 0]
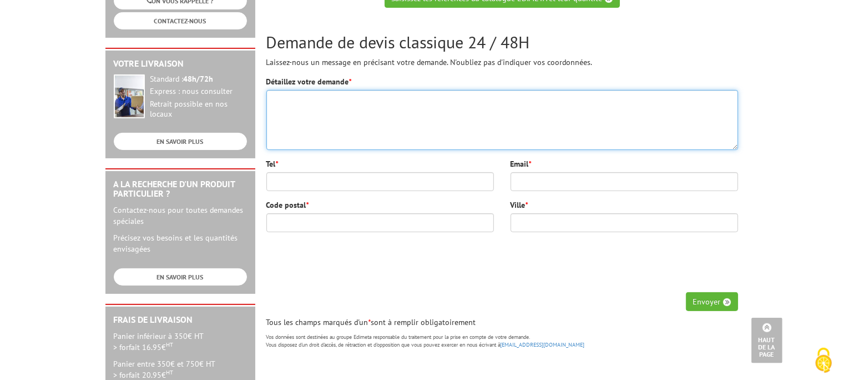
click at [350, 102] on textarea "Détaillez votre demande *" at bounding box center [502, 120] width 472 height 60
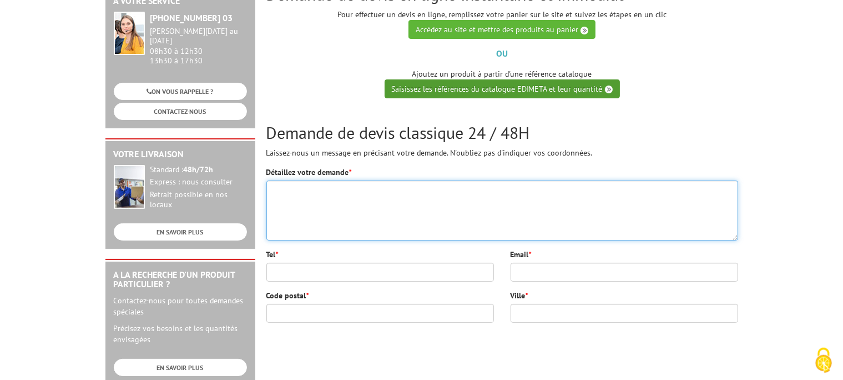
scroll to position [31, 0]
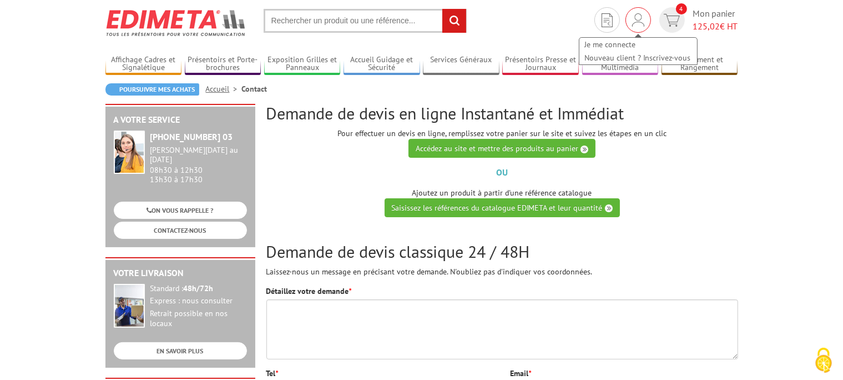
click at [636, 14] on img at bounding box center [638, 19] width 12 height 13
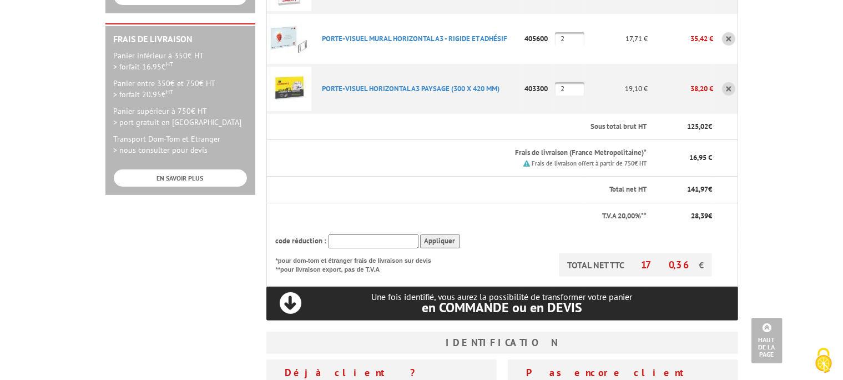
scroll to position [492, 0]
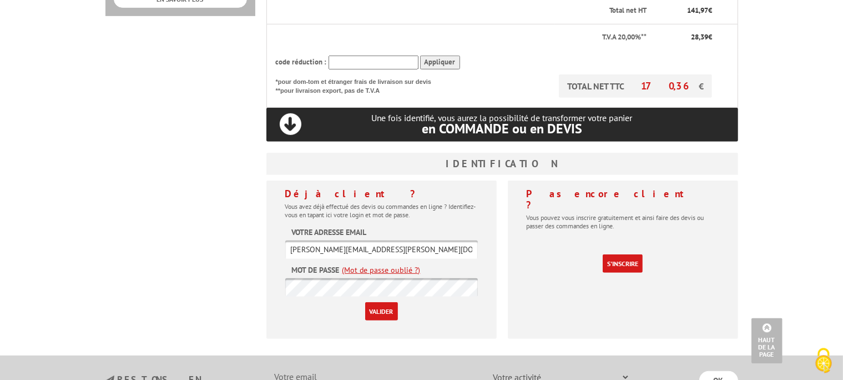
click at [378, 302] on input "Valider" at bounding box center [381, 311] width 33 height 18
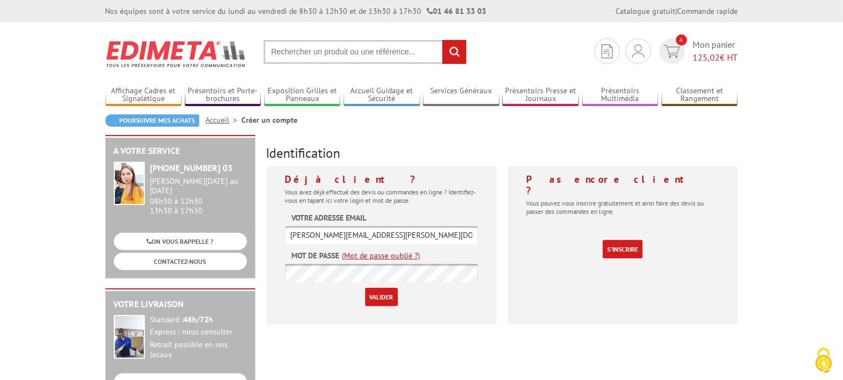
click at [378, 294] on input "Valider" at bounding box center [381, 296] width 33 height 18
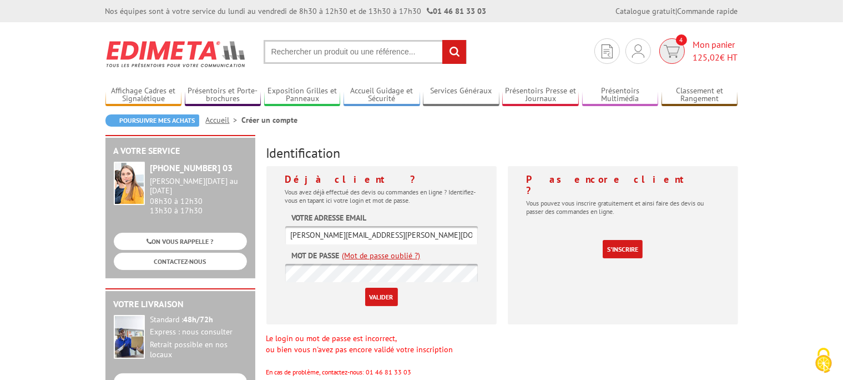
click at [672, 49] on img at bounding box center [672, 51] width 16 height 13
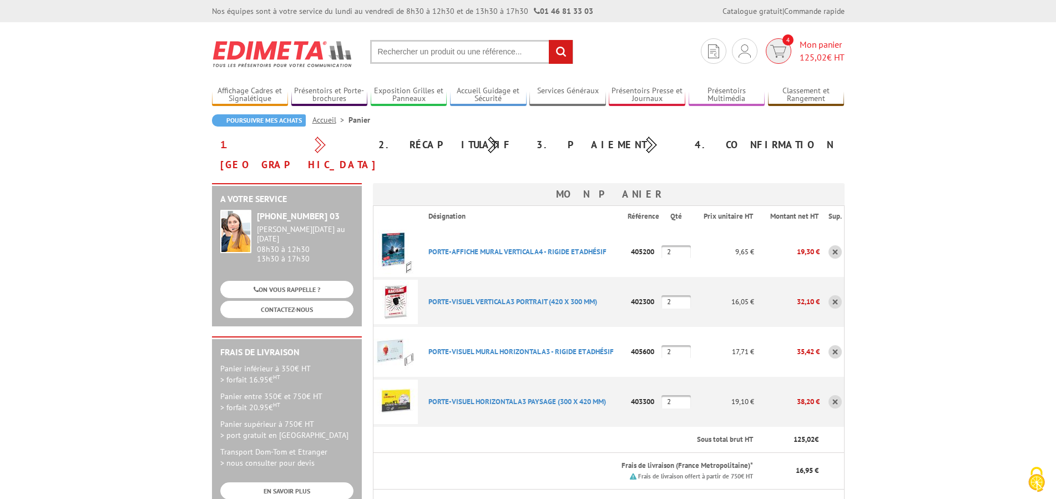
click at [825, 53] on span "125,02" at bounding box center [813, 57] width 27 height 11
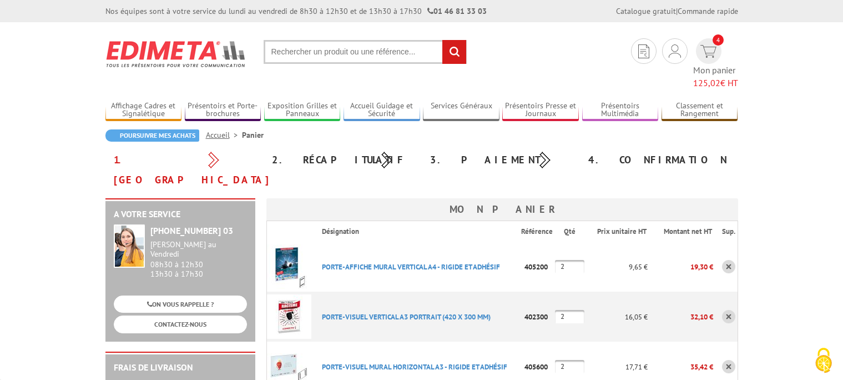
scroll to position [524, 0]
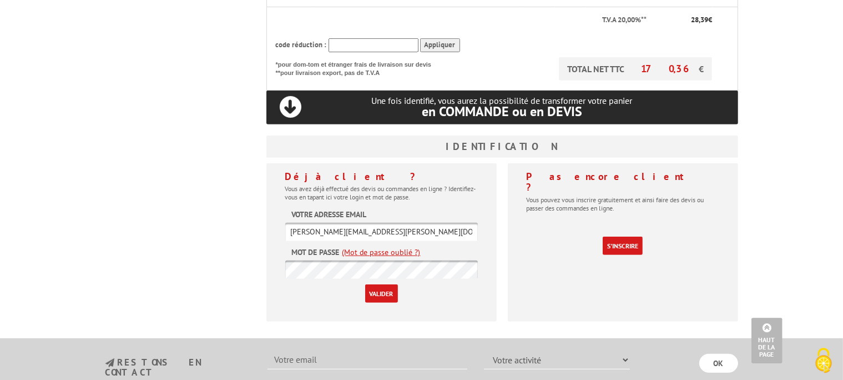
click at [378, 246] on link "(Mot de passe oublié ?)" at bounding box center [381, 251] width 78 height 11
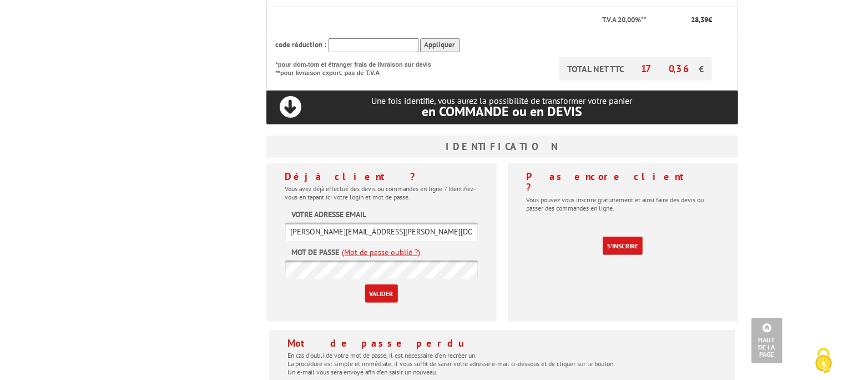
scroll to position [657, 0]
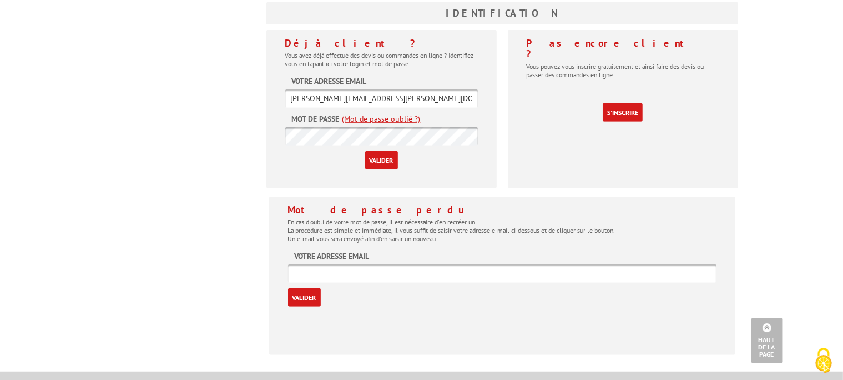
click at [335, 264] on input "text" at bounding box center [502, 273] width 428 height 18
type input "[PERSON_NAME][EMAIL_ADDRESS][PERSON_NAME][DOMAIN_NAME]"
click at [308, 288] on input "Valider" at bounding box center [304, 297] width 33 height 18
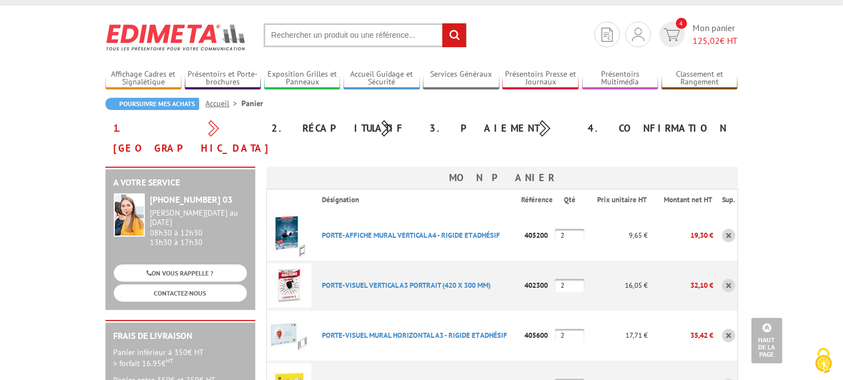
scroll to position [16, 0]
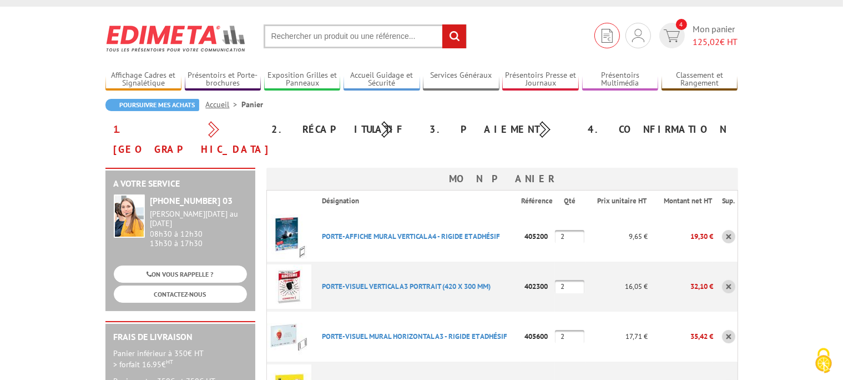
click at [610, 40] on img at bounding box center [607, 36] width 11 height 14
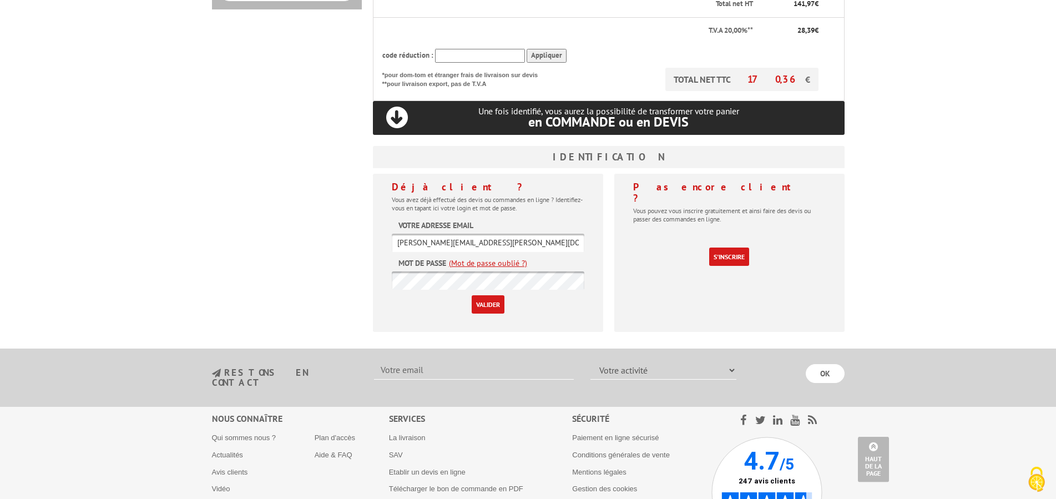
scroll to position [497, 0]
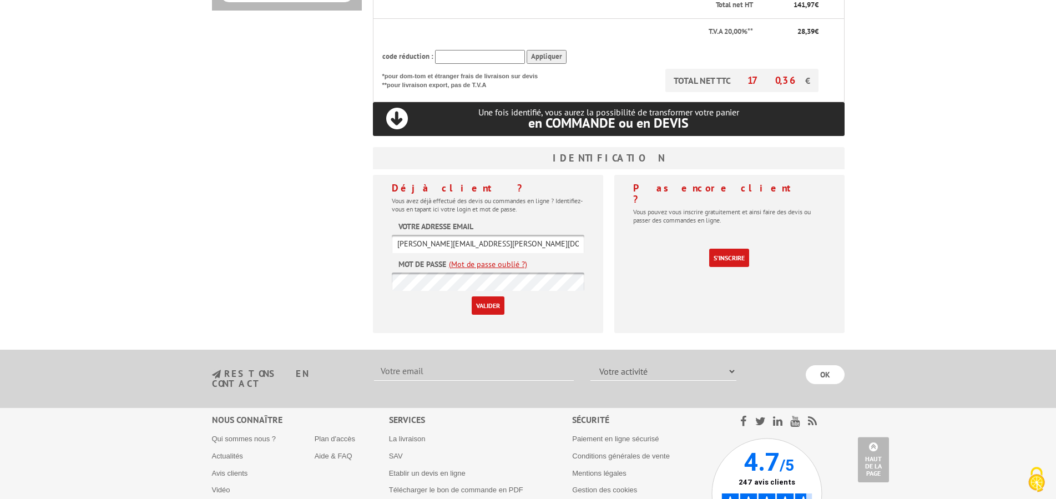
click at [485, 296] on input "Valider" at bounding box center [488, 305] width 33 height 18
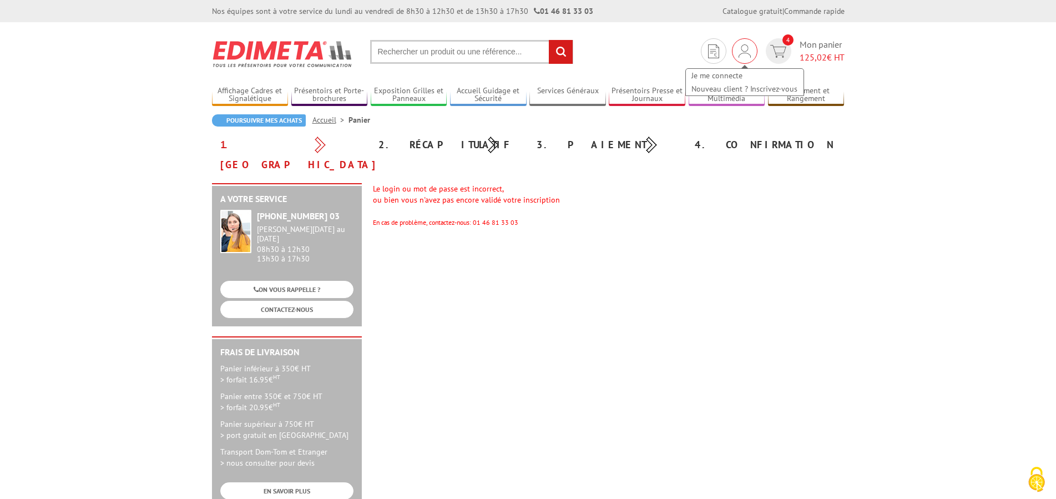
click at [739, 55] on img at bounding box center [745, 50] width 12 height 13
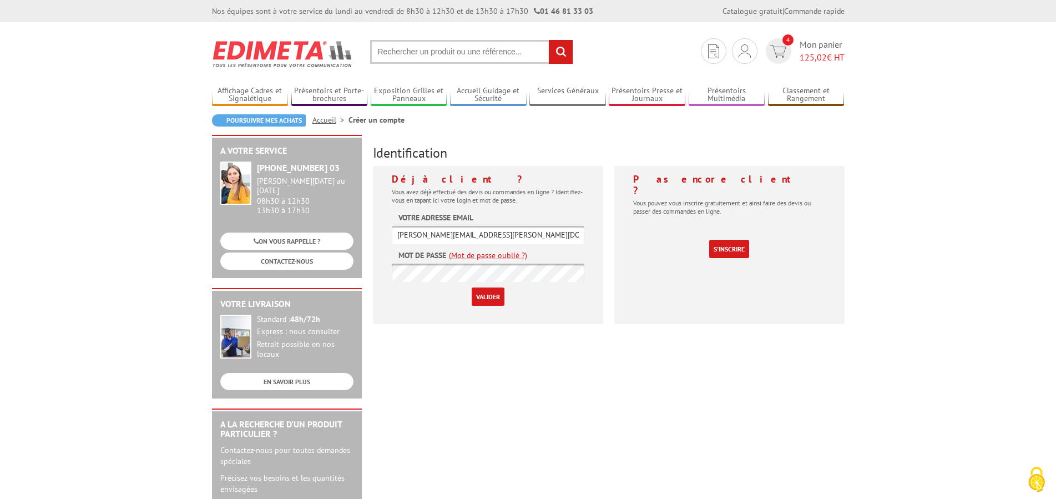
click at [473, 295] on input "Valider" at bounding box center [488, 296] width 33 height 18
click at [814, 41] on span "Mon panier 125,02 € HT" at bounding box center [822, 51] width 45 height 26
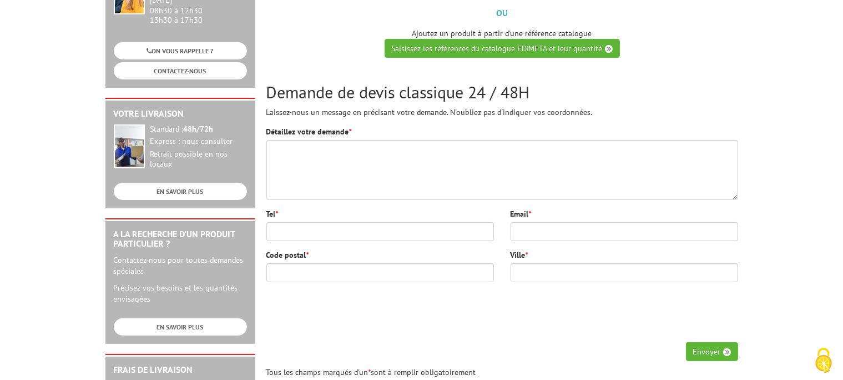
scroll to position [190, 0]
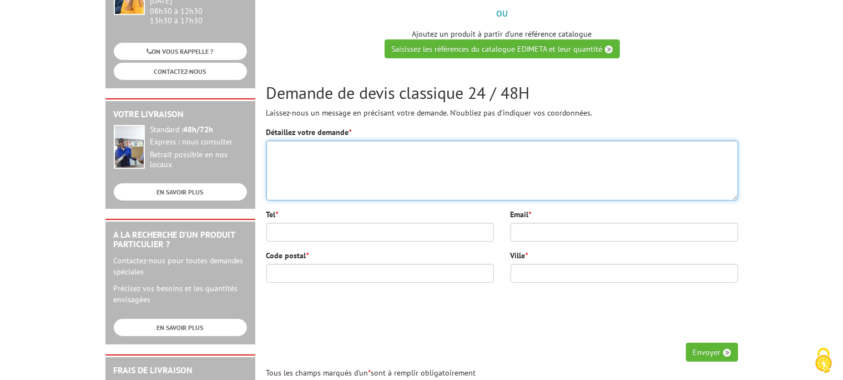
click at [308, 165] on textarea "Détaillez votre demande *" at bounding box center [502, 170] width 472 height 60
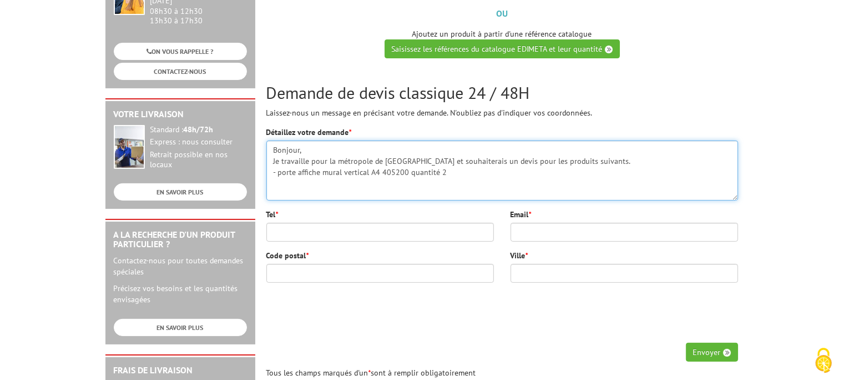
drag, startPoint x: 451, startPoint y: 172, endPoint x: 273, endPoint y: 173, distance: 177.6
click at [273, 173] on textarea "Bonjour, Je travaille pour la métropole de [GEOGRAPHIC_DATA] et souhaiterais un…" at bounding box center [502, 170] width 472 height 60
click at [275, 182] on textarea "Bonjour, Je travaille pour la métropole de [GEOGRAPHIC_DATA] et souhaiterais un…" at bounding box center [502, 170] width 472 height 60
click at [452, 170] on textarea "Bonjour, Je travaille pour la métropole de [GEOGRAPHIC_DATA] et souhaiterais un…" at bounding box center [502, 170] width 472 height 60
paste textarea "- porte affiche mural vertical A4 405200 quantité 2"
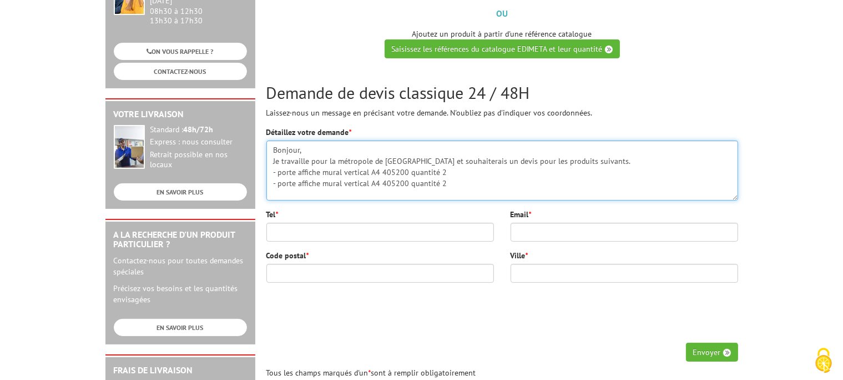
drag, startPoint x: 345, startPoint y: 183, endPoint x: 378, endPoint y: 183, distance: 33.3
click at [378, 183] on textarea "Bonjour, Je travaille pour la métropole de [GEOGRAPHIC_DATA] et souhaiterais un…" at bounding box center [502, 170] width 472 height 60
click at [407, 181] on textarea "Bonjour, Je travaille pour la métropole de [GEOGRAPHIC_DATA] et souhaiterais un…" at bounding box center [502, 170] width 472 height 60
click at [461, 183] on textarea "Bonjour, Je travaille pour la métropole de [GEOGRAPHIC_DATA] et souhaiterais un…" at bounding box center [502, 170] width 472 height 60
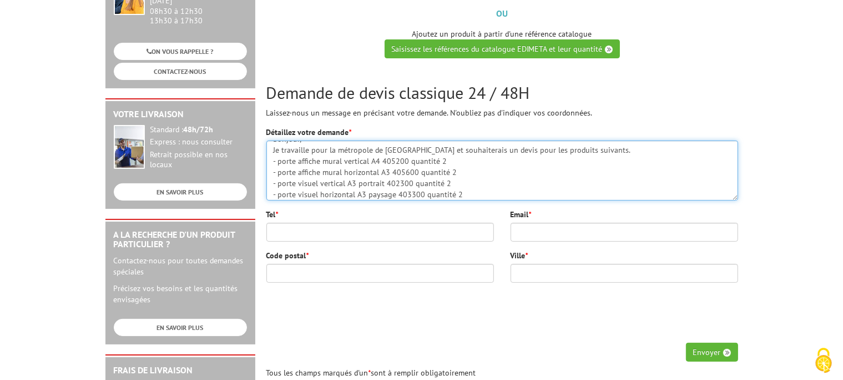
type textarea "Bonjour, Je travaille pour la métropole de [GEOGRAPHIC_DATA] et souhaiterais un…"
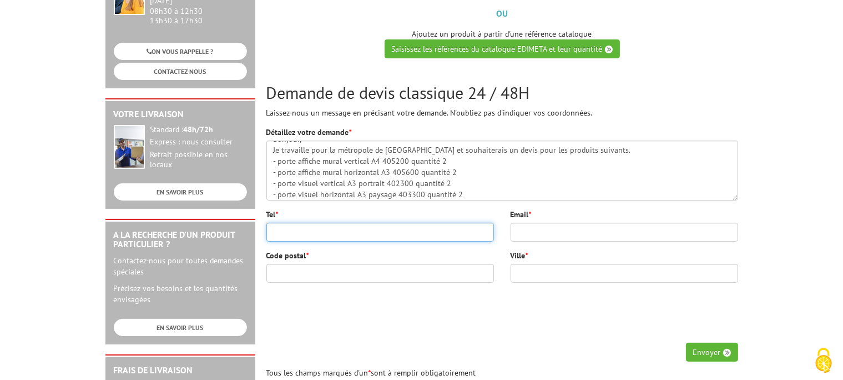
click at [334, 228] on input "Tel *" at bounding box center [380, 232] width 228 height 19
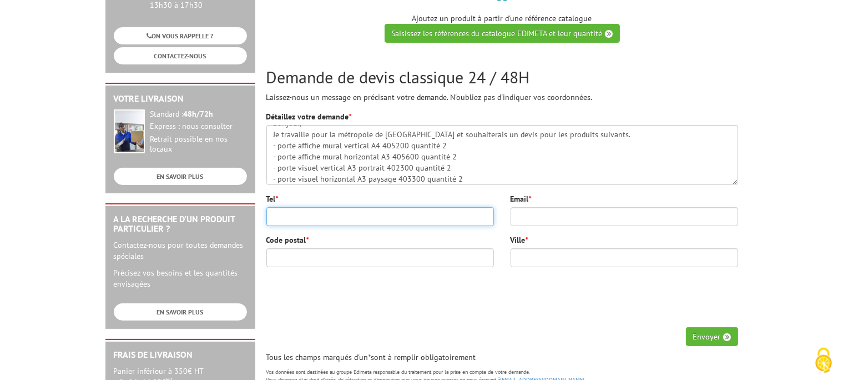
scroll to position [205, 0]
type input "0626658596"
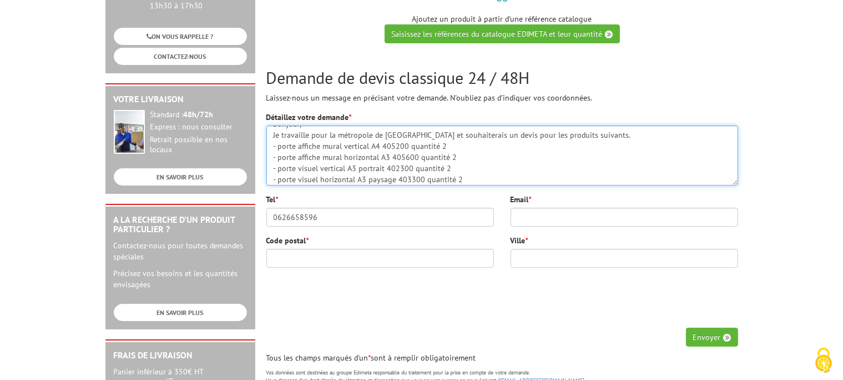
click at [471, 181] on textarea "Bonjour, Je travaille pour la métropole de [GEOGRAPHIC_DATA] et souhaiterais un…" at bounding box center [502, 155] width 472 height 60
click at [475, 165] on textarea "Bonjour, Je travaille pour la métropole de [GEOGRAPHIC_DATA] et souhaiterais un…" at bounding box center [502, 155] width 472 height 60
click at [609, 180] on textarea "Bonjour, Je travaille pour la métropole de [GEOGRAPHIC_DATA] et souhaiterais un…" at bounding box center [502, 155] width 472 height 60
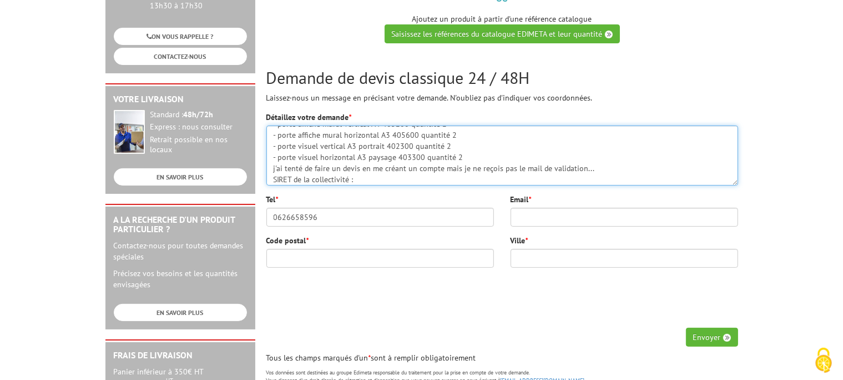
paste textarea "243 400 017 00022"
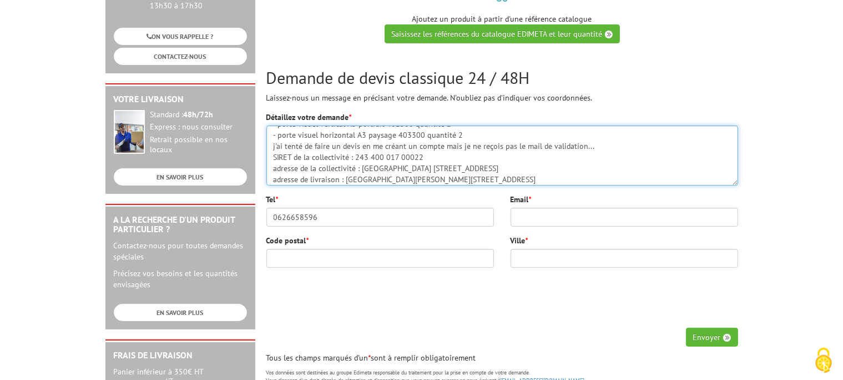
click at [529, 178] on textarea "Bonjour, Je travaille pour la métropole de [GEOGRAPHIC_DATA] et souhaiterais un…" at bounding box center [502, 155] width 472 height 60
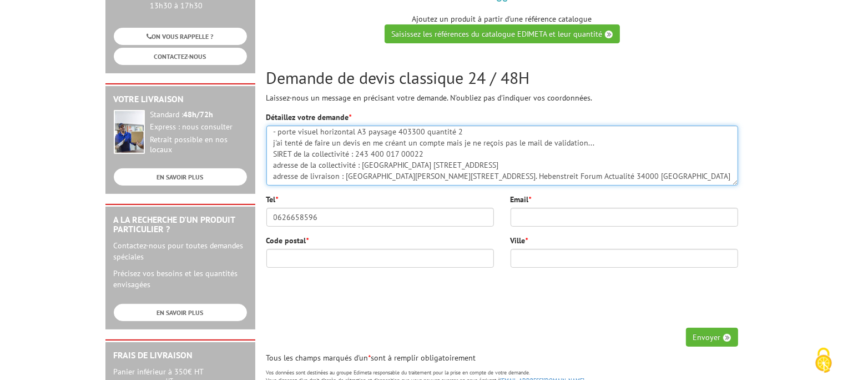
scroll to position [70, 0]
click at [350, 176] on textarea "Bonjour, Je travaille pour la métropole de [GEOGRAPHIC_DATA] et souhaiterais un…" at bounding box center [502, 155] width 472 height 60
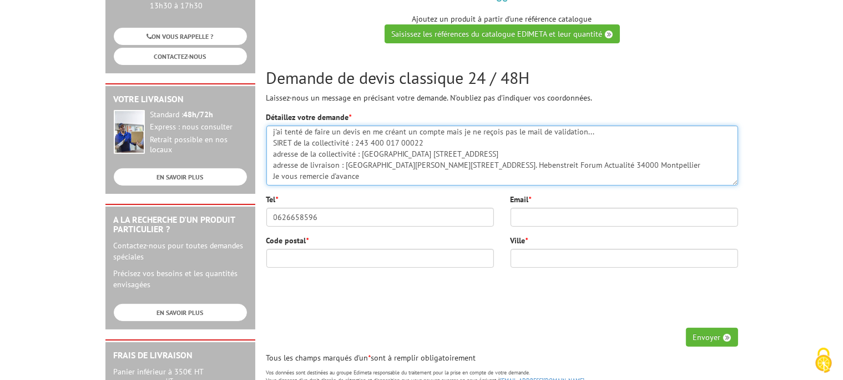
scroll to position [89, 0]
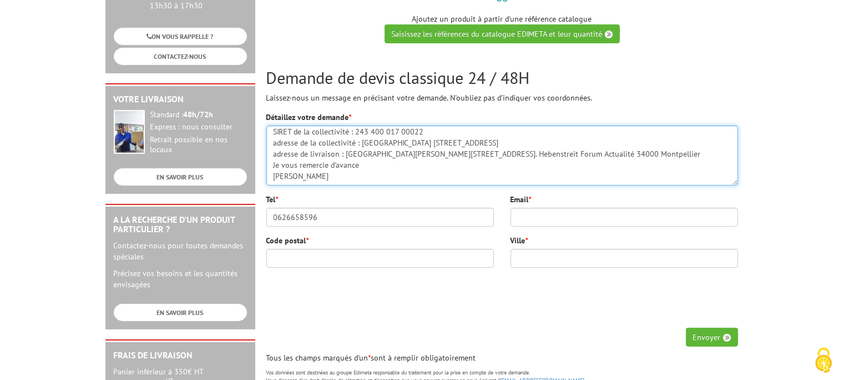
type textarea "Bonjour, Je travaille pour la métropole de [GEOGRAPHIC_DATA] et souhaiterais un…"
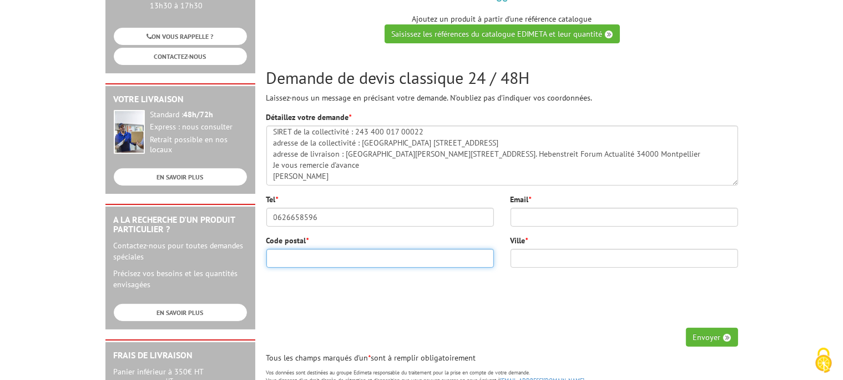
click at [306, 251] on input "Code postal *" at bounding box center [380, 258] width 228 height 19
type input "34000"
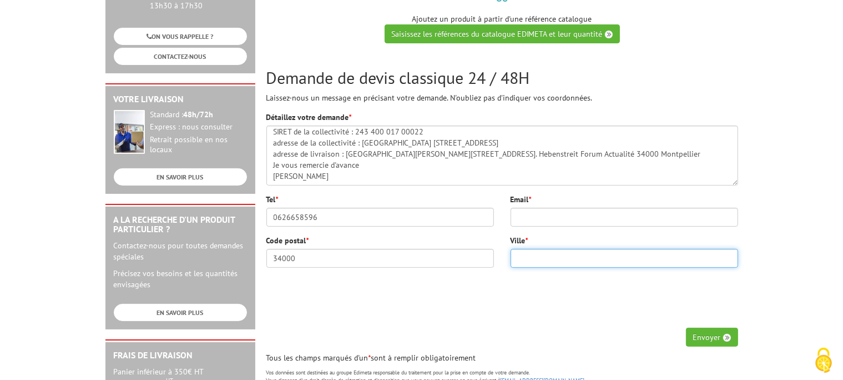
click at [543, 260] on input "Ville *" at bounding box center [625, 258] width 228 height 19
type input "[GEOGRAPHIC_DATA]"
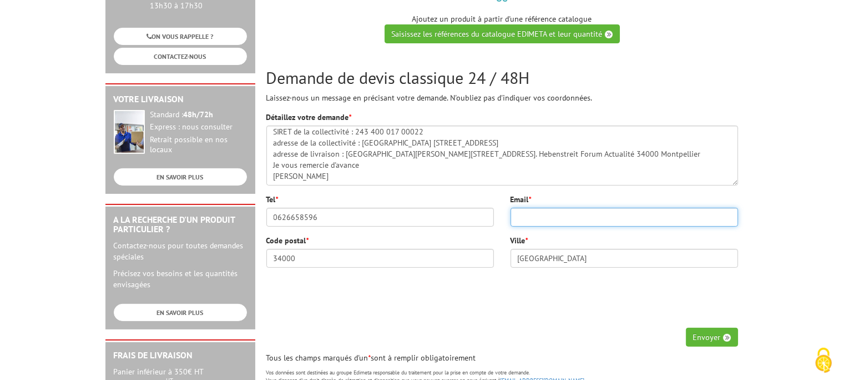
click at [592, 210] on input "Email *" at bounding box center [625, 217] width 228 height 19
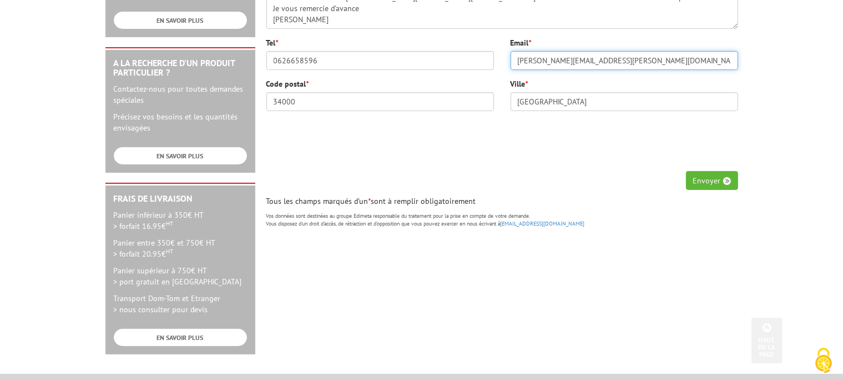
scroll to position [361, 0]
type input "[PERSON_NAME][EMAIL_ADDRESS][PERSON_NAME][DOMAIN_NAME]"
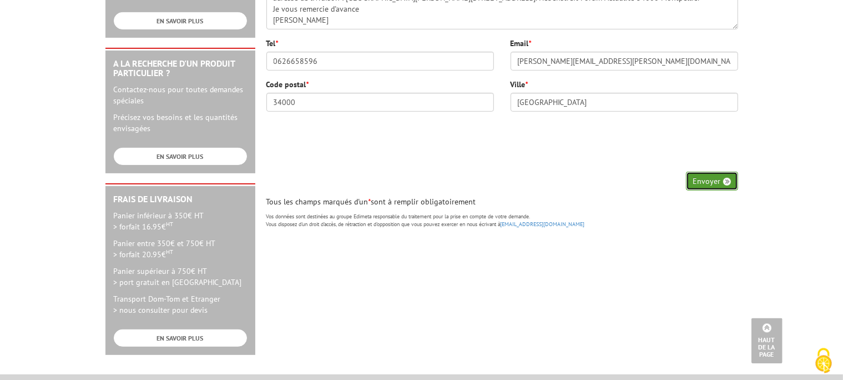
click at [706, 178] on button "Envoyer" at bounding box center [712, 180] width 52 height 19
